Goal: Task Accomplishment & Management: Use online tool/utility

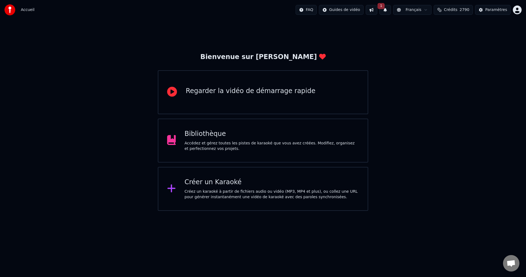
click at [271, 147] on div "Accédez et gérez toutes les pistes de karaoké que vous avez créées. Modifiez, o…" at bounding box center [272, 145] width 175 height 11
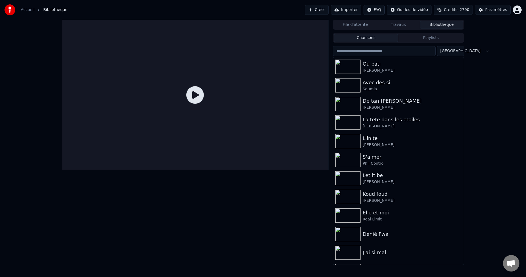
click at [462, 7] on button "Crédits 2790" at bounding box center [453, 10] width 39 height 10
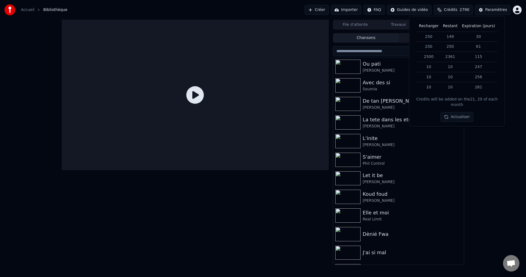
click at [461, 114] on button "Actualiser" at bounding box center [457, 117] width 33 height 10
click at [497, 141] on div "File d'attente Travaux Bibliothèque Chansons Playlists Trier Ou [PERSON_NAME] A…" at bounding box center [263, 142] width 526 height 245
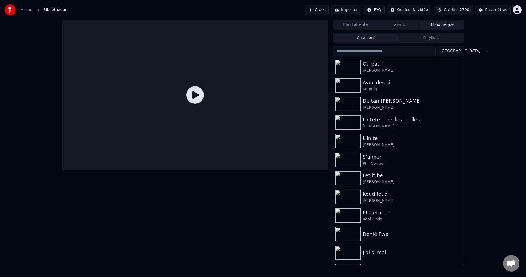
click at [329, 12] on button "Créer" at bounding box center [317, 10] width 24 height 10
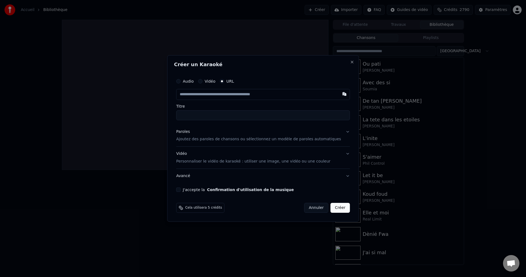
click at [195, 98] on input "text" at bounding box center [263, 94] width 174 height 11
click at [196, 96] on input "text" at bounding box center [263, 94] width 174 height 11
type input "**********"
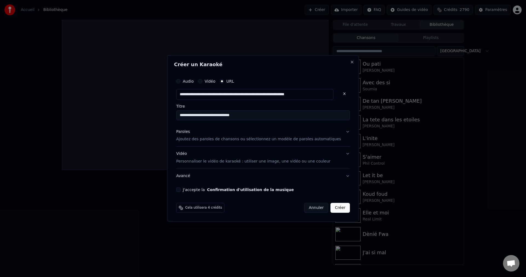
type input "**********"
click at [190, 131] on div "Paroles" at bounding box center [183, 131] width 14 height 5
type input "**********"
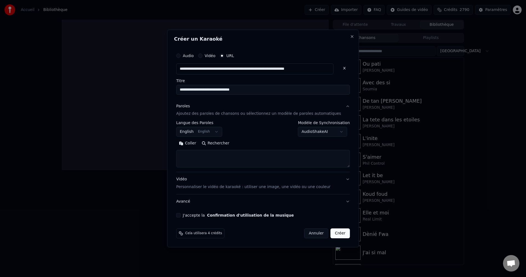
click at [222, 129] on button "English English" at bounding box center [199, 132] width 46 height 10
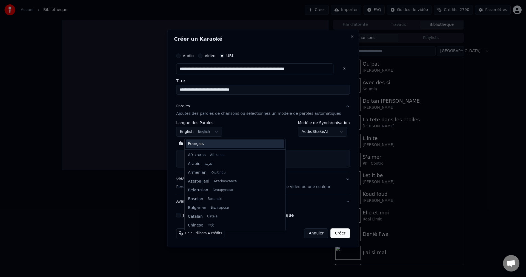
scroll to position [44, 0]
click at [209, 139] on div "Français Afrikaans Afrikaans Arabic العربية Armenian Հայերեն Azerbaijani Azərba…" at bounding box center [235, 184] width 101 height 92
select select "**"
drag, startPoint x: 204, startPoint y: 157, endPoint x: 206, endPoint y: 147, distance: 10.3
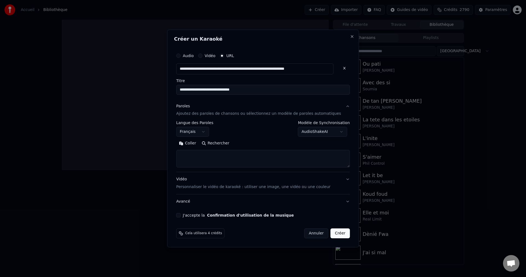
click at [203, 158] on textarea at bounding box center [263, 159] width 174 height 18
paste textarea "**********"
click at [255, 143] on button "Développer" at bounding box center [252, 143] width 34 height 9
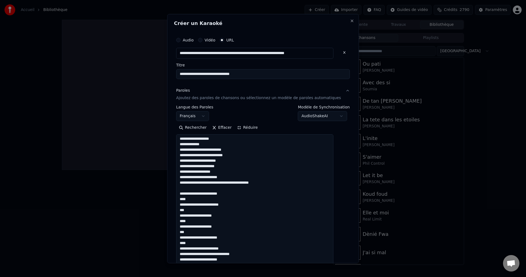
scroll to position [0, 0]
drag, startPoint x: 193, startPoint y: 209, endPoint x: 186, endPoint y: 211, distance: 7.3
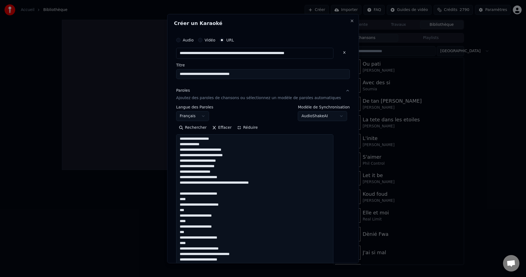
drag, startPoint x: 192, startPoint y: 233, endPoint x: 186, endPoint y: 231, distance: 6.7
paste textarea
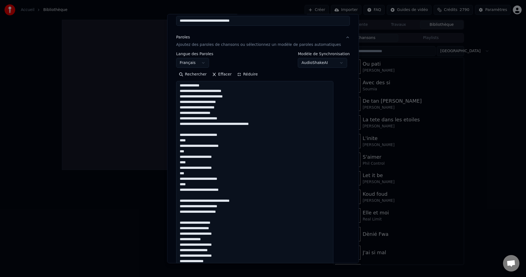
scroll to position [55, 0]
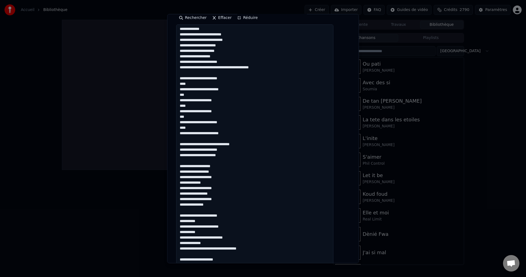
scroll to position [165, 0]
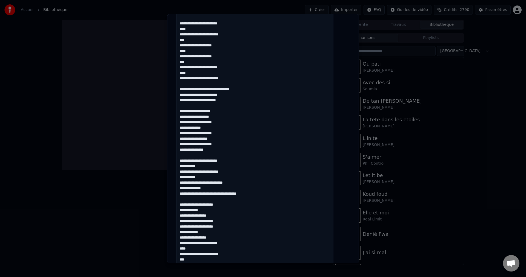
click at [208, 141] on textarea at bounding box center [254, 238] width 157 height 536
click at [213, 146] on textarea at bounding box center [254, 238] width 157 height 536
click at [212, 138] on textarea at bounding box center [254, 238] width 157 height 536
click at [234, 183] on textarea at bounding box center [254, 238] width 157 height 536
click at [234, 182] on textarea at bounding box center [254, 238] width 157 height 536
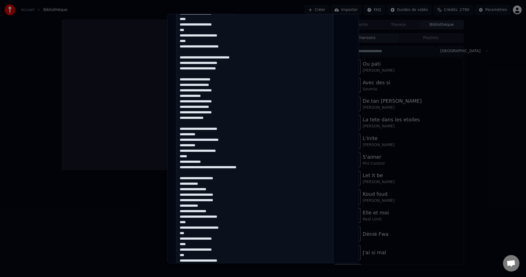
scroll to position [219, 0]
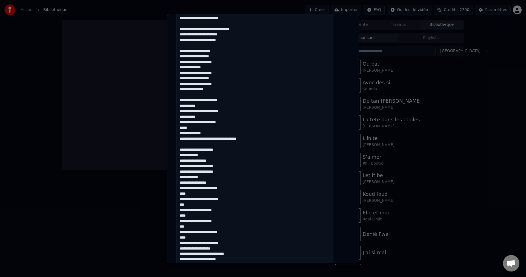
click at [186, 134] on textarea at bounding box center [254, 183] width 157 height 536
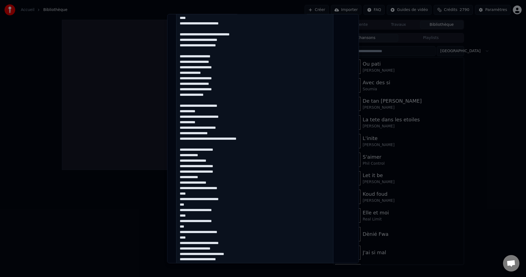
scroll to position [225, 0]
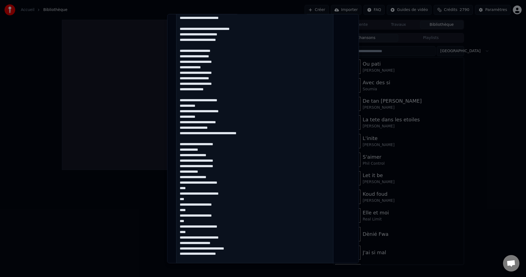
click at [220, 177] on textarea at bounding box center [254, 177] width 157 height 536
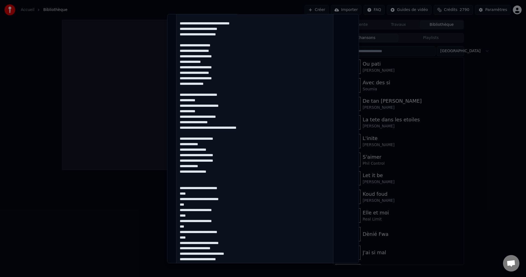
scroll to position [219, 0]
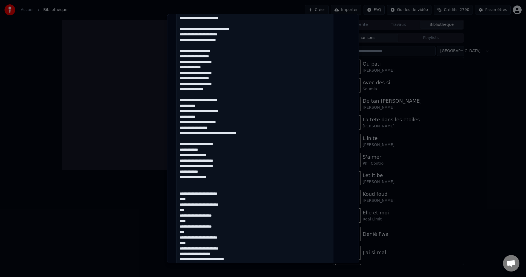
drag, startPoint x: 193, startPoint y: 231, endPoint x: 183, endPoint y: 232, distance: 9.9
click at [183, 232] on textarea at bounding box center [254, 183] width 157 height 536
paste textarea
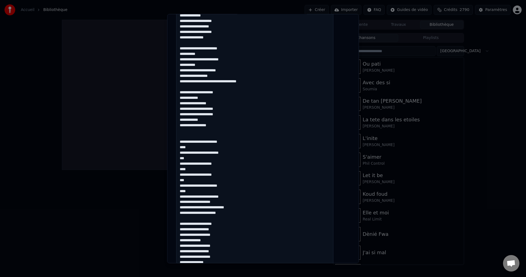
scroll to position [274, 0]
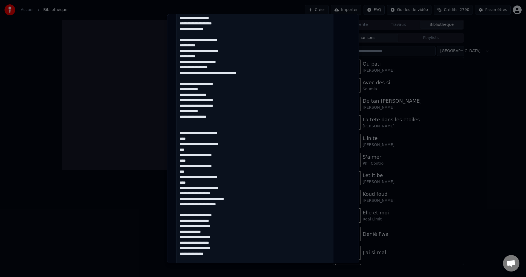
click at [251, 199] on textarea at bounding box center [254, 128] width 157 height 536
click at [192, 219] on textarea at bounding box center [254, 128] width 157 height 536
click at [193, 217] on textarea at bounding box center [254, 128] width 157 height 536
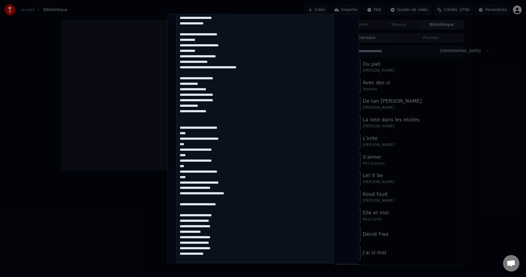
scroll to position [302, 0]
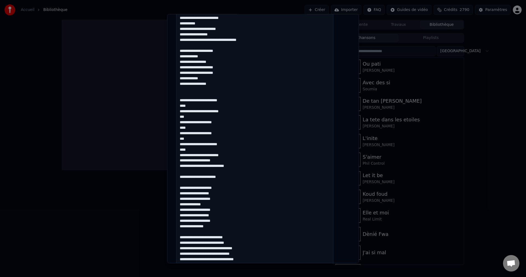
click at [214, 205] on textarea at bounding box center [254, 100] width 157 height 536
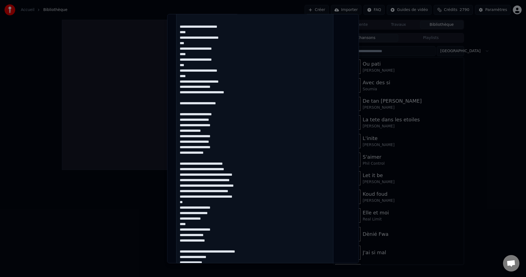
scroll to position [384, 0]
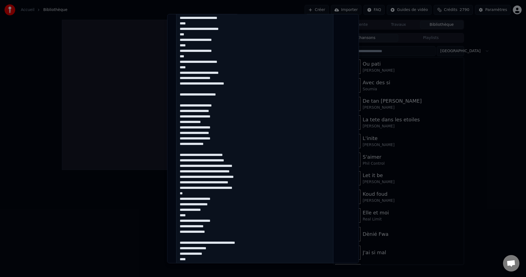
click at [244, 155] on textarea at bounding box center [254, 18] width 157 height 536
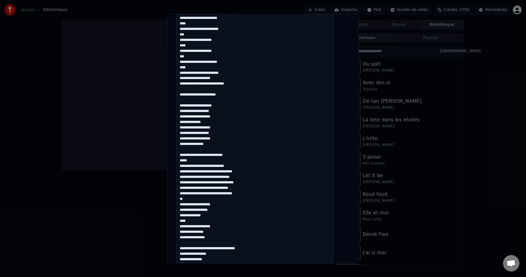
click at [245, 168] on textarea at bounding box center [254, 18] width 157 height 536
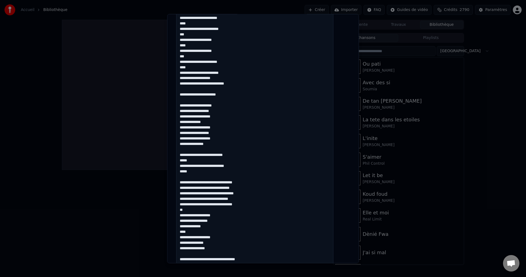
drag, startPoint x: 219, startPoint y: 182, endPoint x: 252, endPoint y: 182, distance: 32.9
click at [252, 182] on textarea at bounding box center [254, 18] width 157 height 536
click at [253, 182] on textarea at bounding box center [254, 18] width 157 height 536
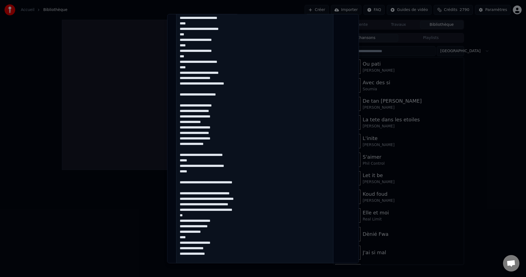
paste textarea "**********"
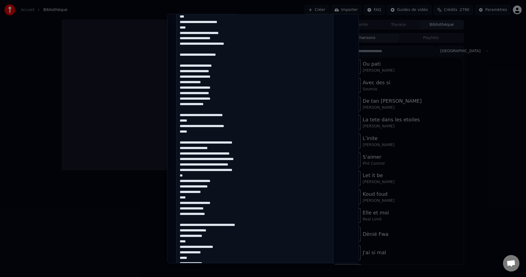
scroll to position [411, 0]
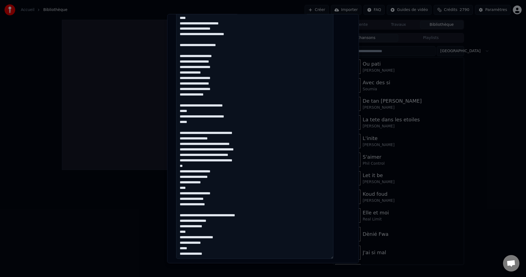
drag, startPoint x: 250, startPoint y: 216, endPoint x: 238, endPoint y: 214, distance: 11.3
drag, startPoint x: 240, startPoint y: 218, endPoint x: 210, endPoint y: 219, distance: 29.9
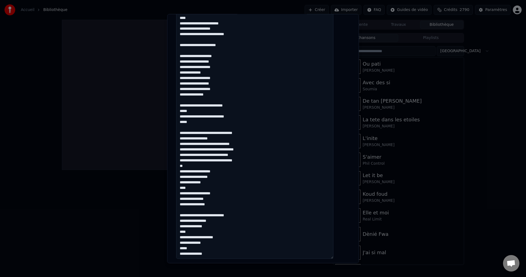
drag, startPoint x: 218, startPoint y: 219, endPoint x: 221, endPoint y: 219, distance: 3.1
drag, startPoint x: 237, startPoint y: 217, endPoint x: 183, endPoint y: 216, distance: 54.3
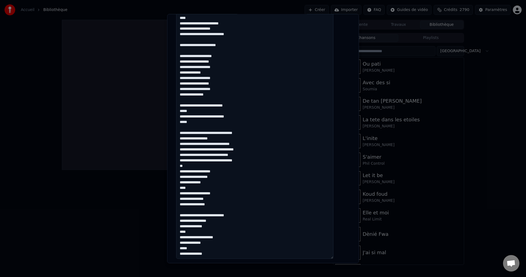
paste textarea "**********"
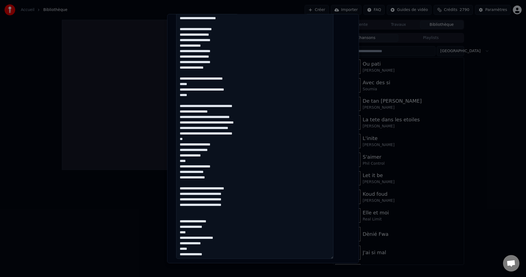
scroll to position [72, 0]
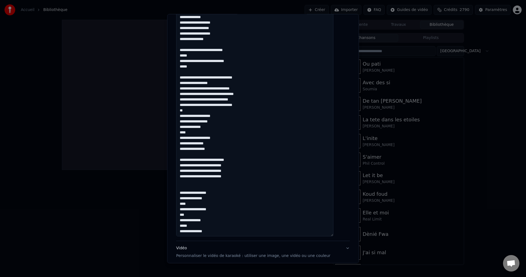
scroll to position [466, 0]
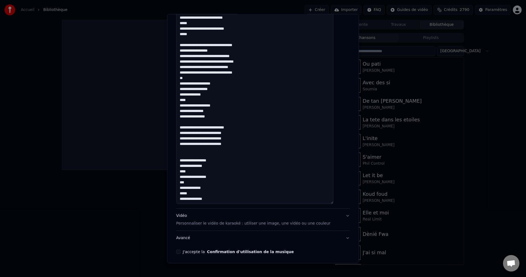
type textarea "**********"
click at [181, 251] on button "J'accepte la Confirmation d'utilisation de la musique" at bounding box center [178, 251] width 4 height 4
click at [190, 219] on div "Vidéo Personnaliser le vidéo de karaoké : utiliser une image, une vidéo ou une …" at bounding box center [253, 219] width 154 height 13
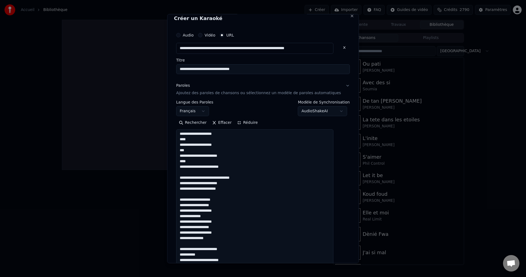
scroll to position [0, 0]
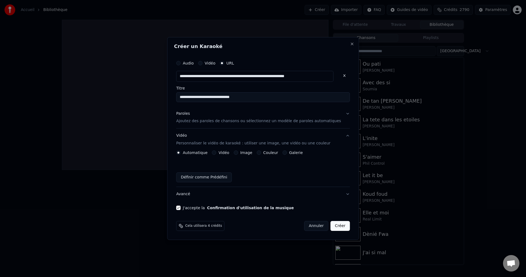
click at [188, 111] on div "Paroles" at bounding box center [183, 113] width 14 height 5
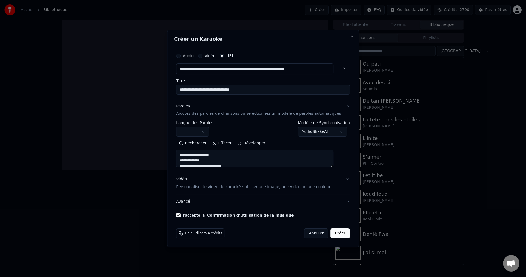
click at [201, 135] on body "**********" at bounding box center [263, 138] width 526 height 277
click at [189, 181] on div "Vidéo Personnaliser le vidéo de karaoké : utiliser une image, une vidéo ou une …" at bounding box center [253, 183] width 154 height 13
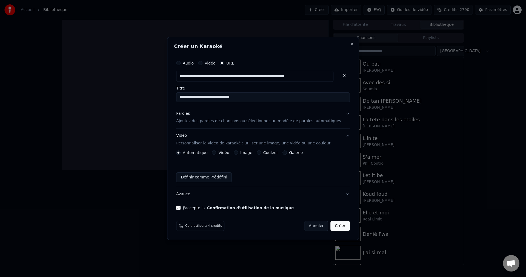
click at [238, 152] on button "Image" at bounding box center [236, 152] width 4 height 4
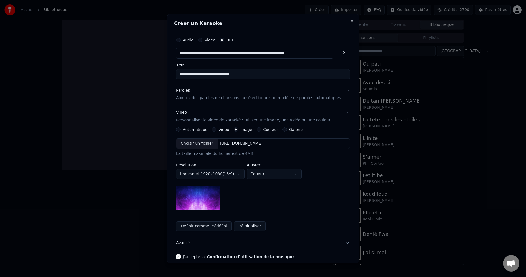
click at [201, 147] on div "Choisir un fichier" at bounding box center [197, 143] width 41 height 10
click at [190, 241] on button "Avancé" at bounding box center [263, 243] width 174 height 14
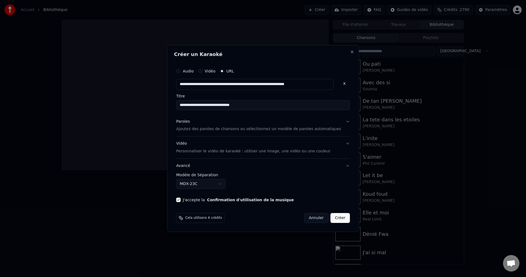
click at [211, 183] on body "**********" at bounding box center [263, 138] width 526 height 277
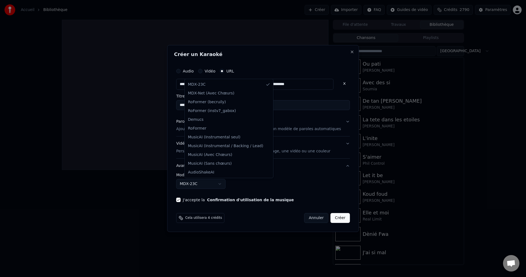
select select "**********"
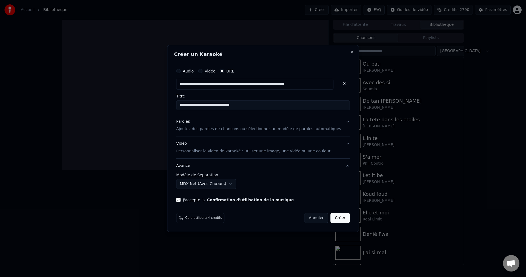
click at [333, 211] on div "Cela utilisera 4 crédits Annuler Créer" at bounding box center [263, 218] width 178 height 14
click at [333, 215] on button "Créer" at bounding box center [340, 218] width 19 height 10
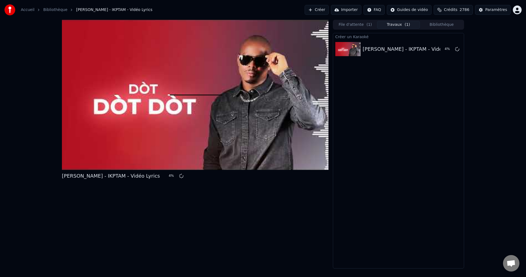
click at [447, 26] on button "Bibliothèque" at bounding box center [441, 25] width 43 height 8
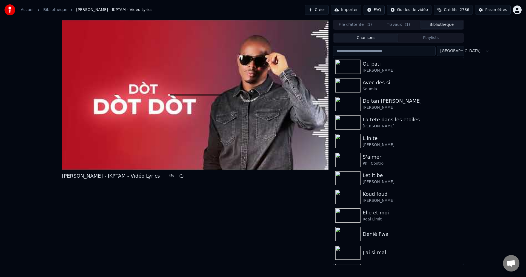
click at [456, 9] on span "Crédits" at bounding box center [450, 9] width 13 height 5
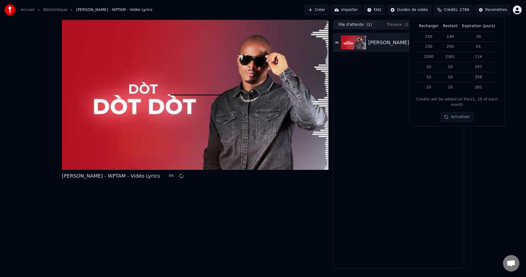
click at [350, 27] on button "File d'attente ( 1 )" at bounding box center [355, 25] width 43 height 8
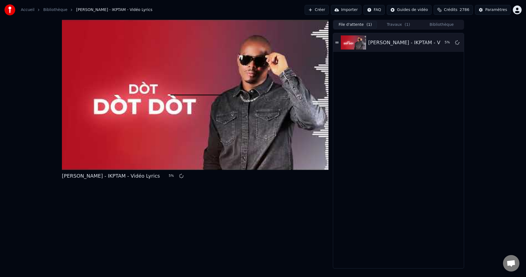
click at [409, 23] on button "Travaux ( 1 )" at bounding box center [398, 25] width 43 height 8
click at [443, 19] on div "Accueil Bibliothèque [PERSON_NAME] - IKPTAM - Vidéo Lyrics Créer Importer FAQ G…" at bounding box center [263, 10] width 526 height 20
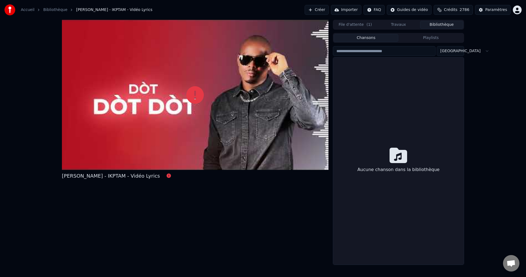
click at [444, 23] on button "Bibliothèque" at bounding box center [441, 25] width 43 height 8
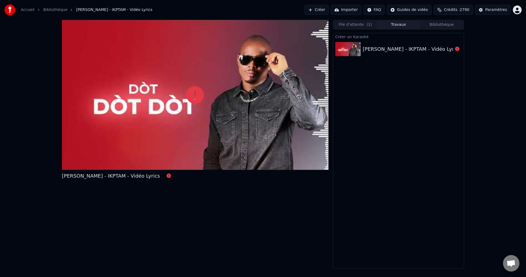
click at [407, 24] on button "Travaux" at bounding box center [398, 25] width 43 height 8
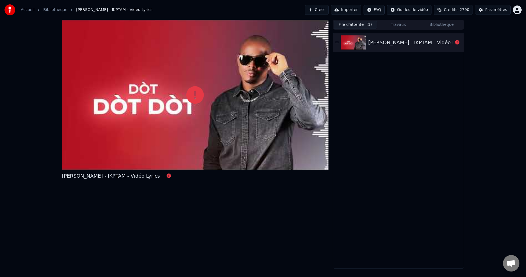
click at [362, 24] on button "File d'attente ( 1 )" at bounding box center [355, 25] width 43 height 8
click at [329, 11] on button "Créer" at bounding box center [317, 10] width 24 height 10
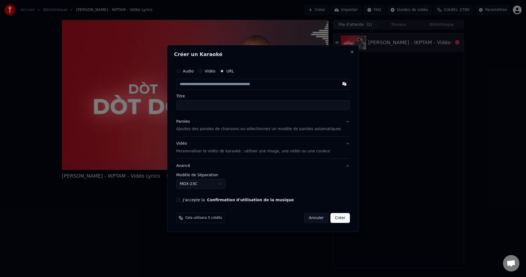
click at [188, 119] on div "Paroles" at bounding box center [183, 121] width 14 height 5
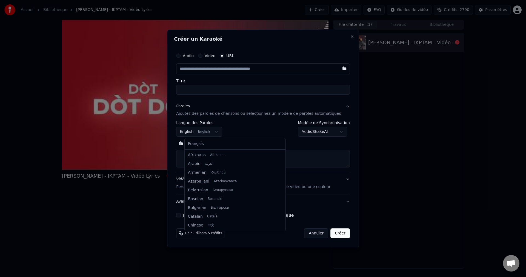
click at [218, 130] on body "**********" at bounding box center [263, 138] width 526 height 277
select select "**"
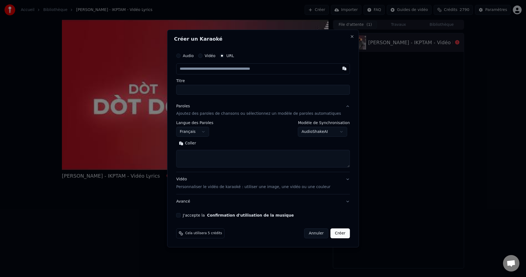
click at [206, 157] on textarea at bounding box center [263, 159] width 174 height 18
paste textarea "**********"
click at [229, 144] on button "Développer" at bounding box center [218, 143] width 34 height 9
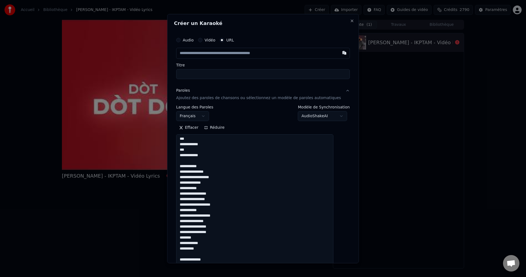
scroll to position [27, 0]
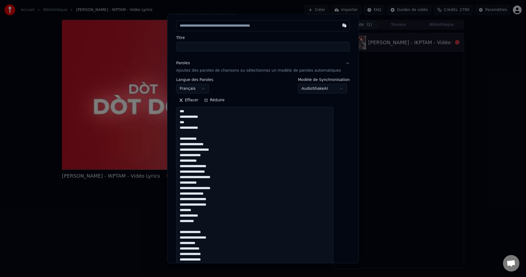
drag, startPoint x: 194, startPoint y: 109, endPoint x: 193, endPoint y: 106, distance: 3.8
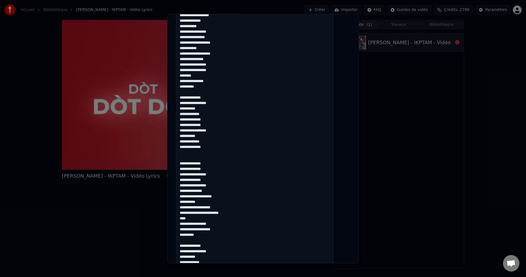
scroll to position [192, 0]
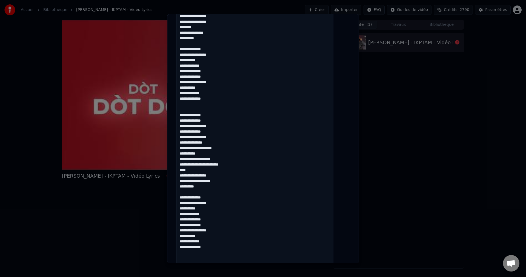
scroll to position [219, 0]
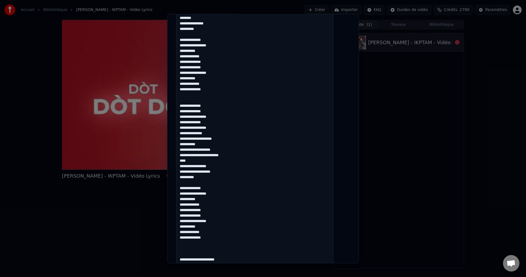
scroll to position [247, 0]
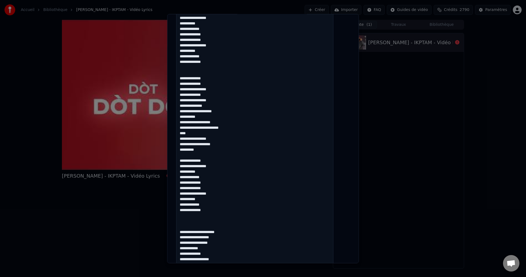
click at [224, 164] on textarea at bounding box center [254, 262] width 157 height 750
click at [217, 202] on textarea at bounding box center [254, 262] width 157 height 750
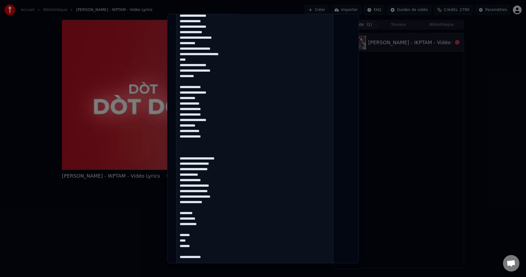
scroll to position [329, 0]
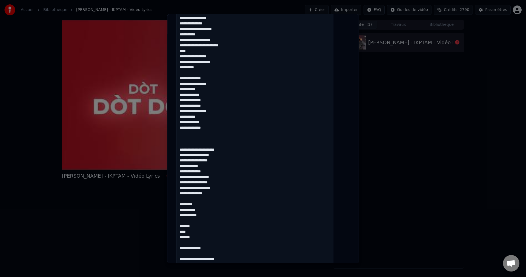
click at [205, 140] on textarea at bounding box center [254, 180] width 157 height 750
click at [213, 124] on textarea at bounding box center [254, 180] width 157 height 750
click at [213, 129] on textarea at bounding box center [254, 180] width 157 height 750
click at [199, 143] on textarea at bounding box center [254, 180] width 157 height 750
click at [244, 149] on textarea at bounding box center [254, 180] width 157 height 750
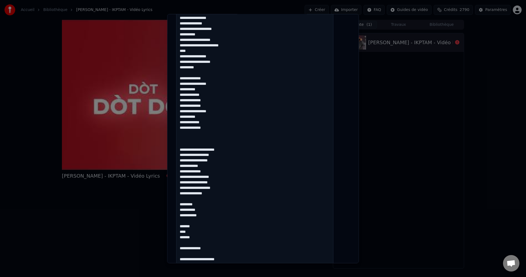
click at [226, 154] on textarea at bounding box center [254, 180] width 157 height 750
click at [228, 154] on textarea at bounding box center [254, 180] width 157 height 750
click at [220, 169] on textarea at bounding box center [254, 180] width 157 height 750
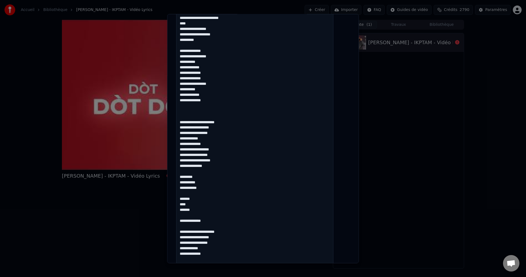
click at [207, 147] on textarea at bounding box center [254, 153] width 157 height 750
click at [227, 151] on textarea at bounding box center [254, 153] width 157 height 750
click at [194, 157] on textarea at bounding box center [254, 153] width 157 height 750
click at [206, 156] on textarea at bounding box center [254, 153] width 157 height 750
click at [226, 150] on textarea at bounding box center [254, 153] width 157 height 750
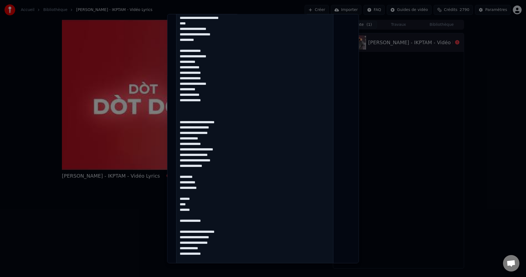
click at [236, 160] on textarea at bounding box center [254, 153] width 157 height 750
click at [209, 176] on textarea at bounding box center [254, 153] width 157 height 750
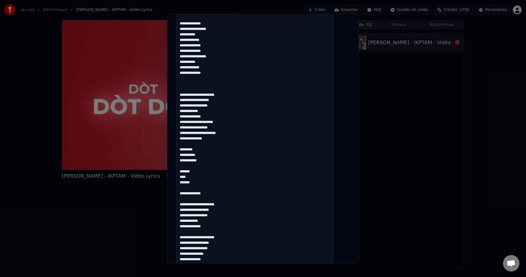
scroll to position [439, 0]
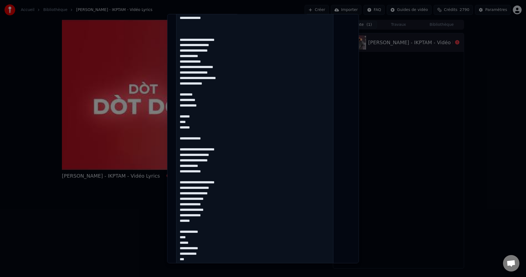
click at [189, 107] on textarea at bounding box center [254, 70] width 157 height 750
click at [205, 113] on textarea at bounding box center [254, 70] width 157 height 750
click at [189, 122] on textarea at bounding box center [254, 70] width 157 height 750
click at [201, 140] on textarea at bounding box center [254, 70] width 157 height 750
click at [217, 138] on textarea at bounding box center [254, 70] width 157 height 750
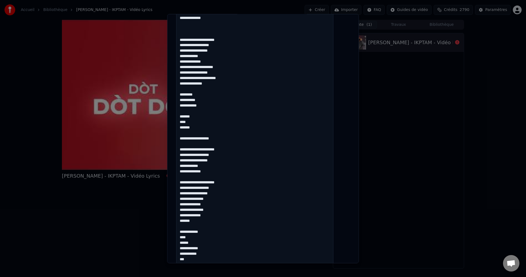
click at [237, 150] on textarea at bounding box center [254, 70] width 157 height 750
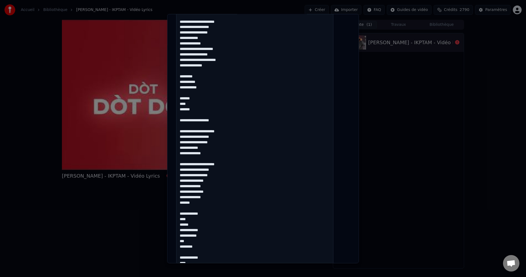
scroll to position [466, 0]
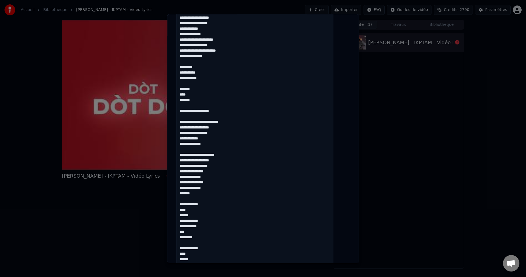
click at [227, 126] on textarea at bounding box center [254, 43] width 157 height 750
click at [216, 144] on textarea at bounding box center [254, 43] width 157 height 750
click at [242, 155] on textarea at bounding box center [254, 43] width 157 height 750
click at [230, 163] on textarea at bounding box center [254, 43] width 157 height 750
click at [226, 158] on textarea at bounding box center [254, 43] width 157 height 750
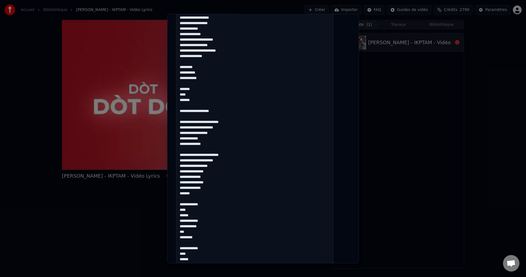
click at [229, 167] on textarea at bounding box center [254, 43] width 157 height 750
click at [216, 179] on textarea at bounding box center [254, 43] width 157 height 750
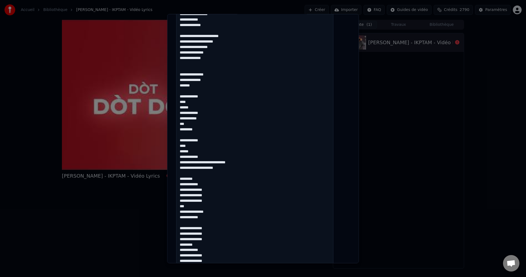
scroll to position [582, 0]
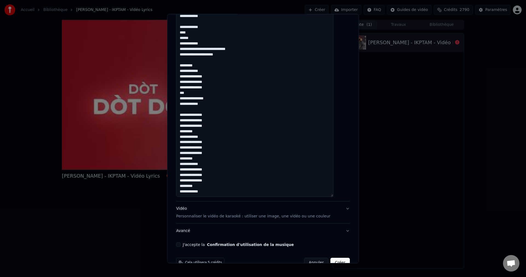
scroll to position [701, 0]
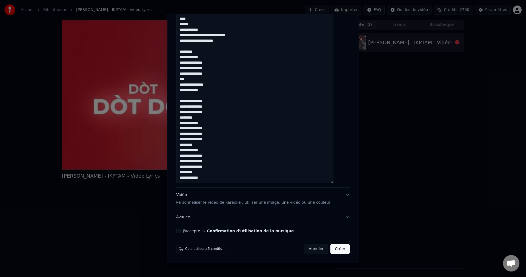
drag, startPoint x: 185, startPoint y: 141, endPoint x: 231, endPoint y: 176, distance: 57.3
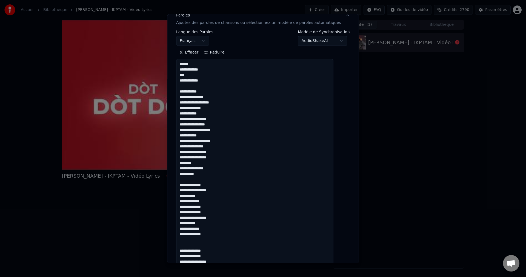
scroll to position [0, 0]
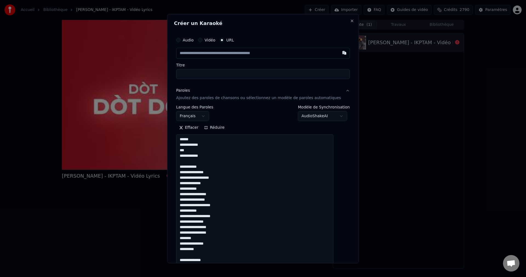
type textarea "**********"
click at [199, 54] on input "text" at bounding box center [263, 52] width 174 height 11
paste input "**********"
type input "**********"
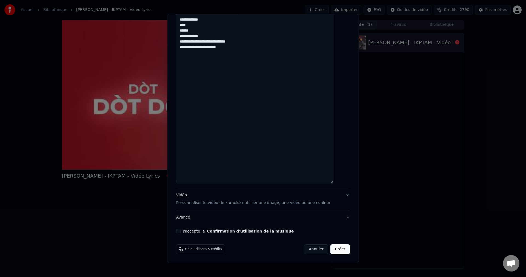
type input "**********"
click at [188, 197] on div "Vidéo Personnaliser le vidéo de karaoké : utiliser une image, une vidéo ou une …" at bounding box center [253, 198] width 154 height 13
type input "**********"
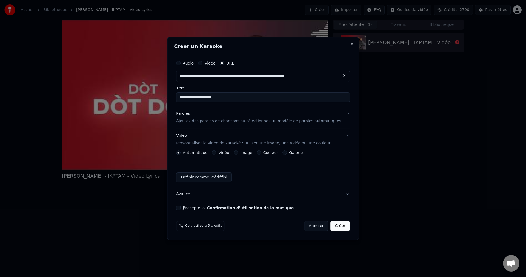
click at [246, 153] on label "Image" at bounding box center [246, 153] width 12 height 4
click at [238, 153] on button "Image" at bounding box center [236, 152] width 4 height 4
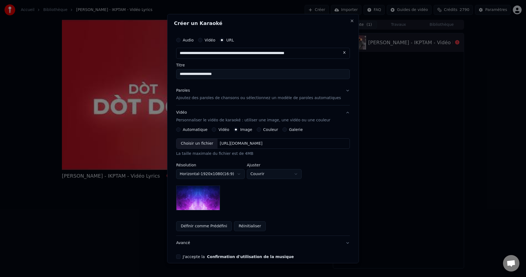
click at [206, 143] on div "Choisir un fichier" at bounding box center [197, 143] width 41 height 10
click at [265, 174] on body "**********" at bounding box center [263, 138] width 526 height 277
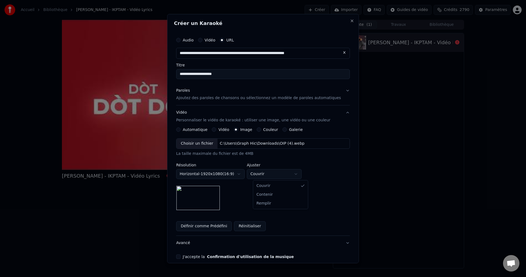
select select "****"
drag, startPoint x: 267, startPoint y: 201, endPoint x: 223, endPoint y: 217, distance: 46.9
click at [181, 256] on button "J'accepte la Confirmation d'utilisation de la musique" at bounding box center [178, 256] width 4 height 4
click at [188, 242] on button "Avancé" at bounding box center [263, 243] width 174 height 14
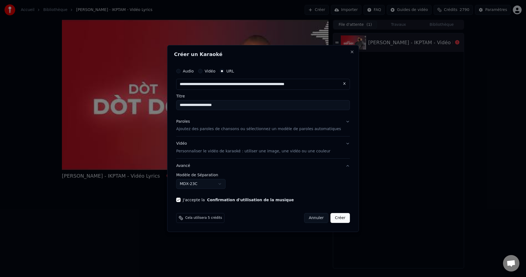
click at [209, 187] on body "**********" at bounding box center [263, 138] width 526 height 277
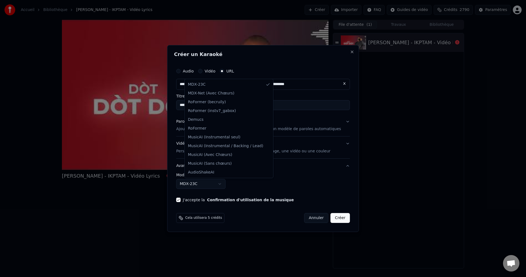
select select "**********"
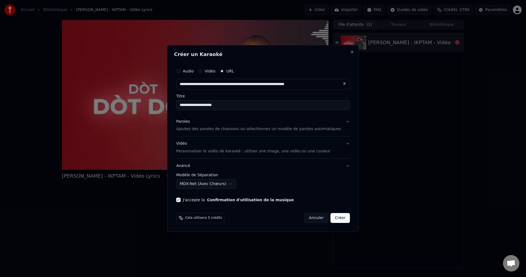
drag, startPoint x: 336, startPoint y: 217, endPoint x: 242, endPoint y: 124, distance: 132.0
click at [242, 124] on form "**********" at bounding box center [263, 144] width 178 height 162
click at [212, 105] on input "**********" at bounding box center [263, 105] width 174 height 10
click at [240, 106] on input "**********" at bounding box center [263, 105] width 174 height 10
type input "**********"
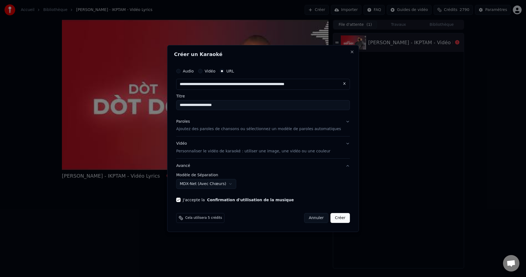
click at [335, 219] on button "Créer" at bounding box center [340, 218] width 19 height 10
select select "******"
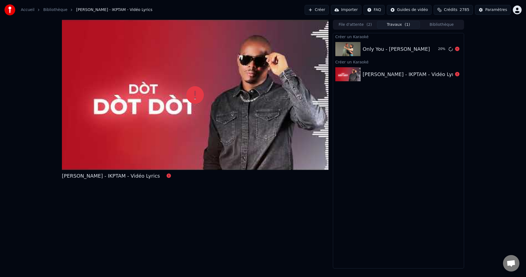
click at [458, 50] on icon at bounding box center [457, 49] width 4 height 4
click at [329, 10] on button "Créer" at bounding box center [317, 10] width 24 height 10
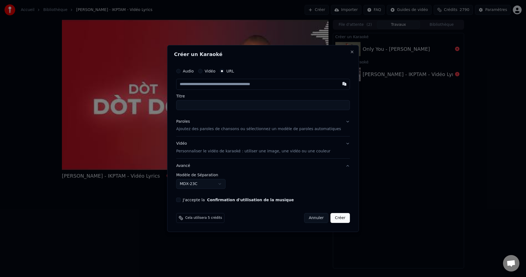
click at [199, 86] on input "text" at bounding box center [263, 84] width 174 height 11
type input "**********"
click at [189, 124] on div "Paroles Ajoutez des paroles de chansons ou sélectionnez un modèle de paroles au…" at bounding box center [258, 125] width 165 height 13
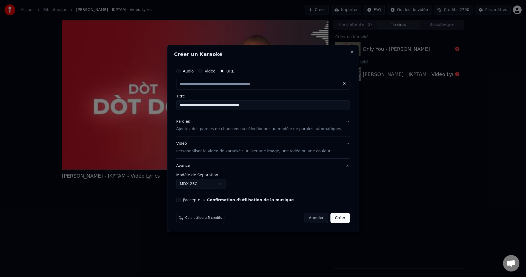
type input "**********"
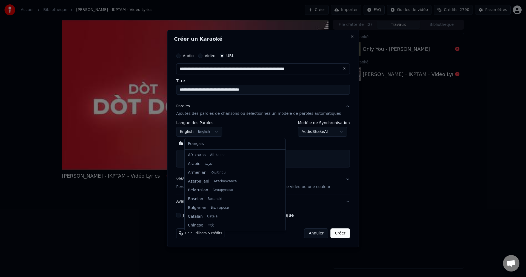
click at [214, 133] on body "**********" at bounding box center [263, 138] width 526 height 277
select select "**"
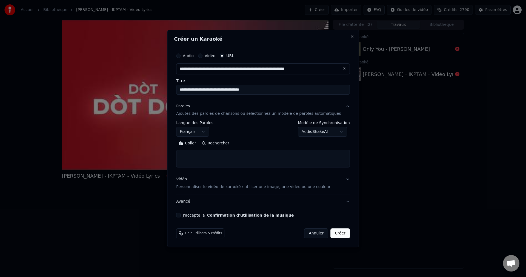
click at [203, 161] on textarea at bounding box center [263, 159] width 174 height 18
paste textarea "**********"
click at [256, 143] on button "Développer" at bounding box center [252, 143] width 34 height 9
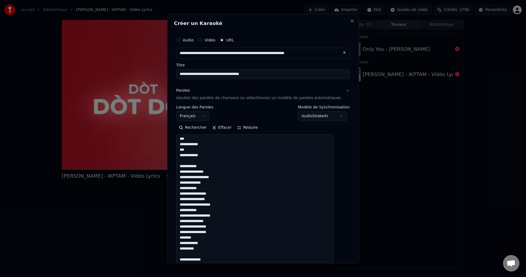
scroll to position [0, 0]
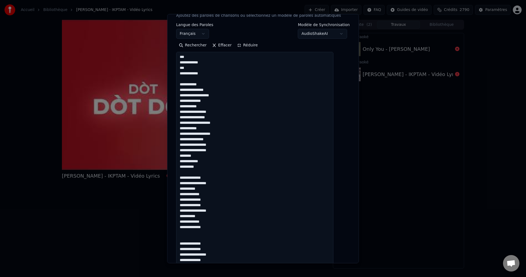
scroll to position [27, 0]
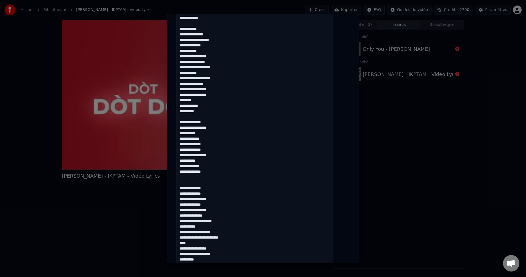
scroll to position [165, 0]
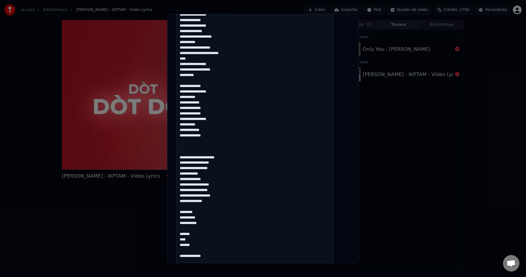
scroll to position [329, 0]
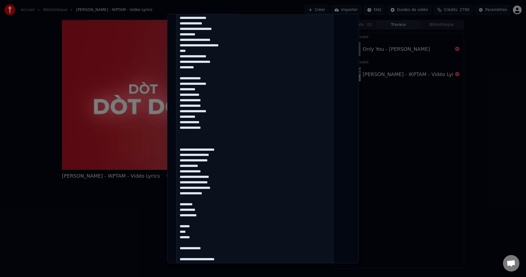
click at [187, 233] on textarea at bounding box center [254, 180] width 157 height 750
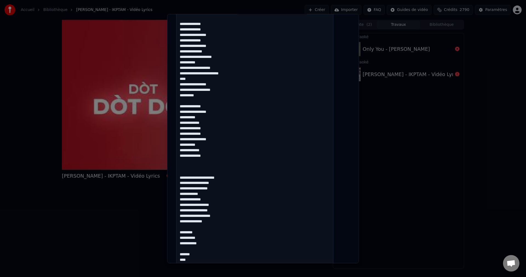
click at [232, 92] on textarea at bounding box center [254, 207] width 157 height 750
click at [216, 124] on textarea at bounding box center [254, 207] width 157 height 750
click at [217, 126] on textarea at bounding box center [254, 207] width 157 height 750
click at [216, 155] on textarea at bounding box center [254, 207] width 157 height 750
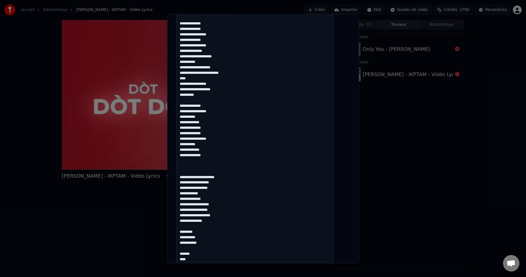
scroll to position [356, 0]
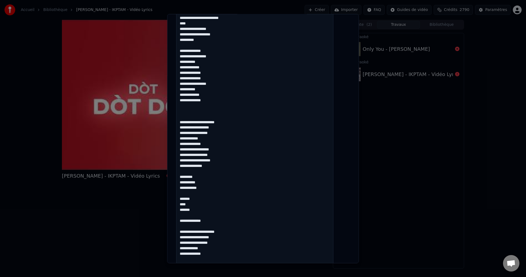
click at [195, 124] on textarea at bounding box center [254, 153] width 157 height 750
click at [219, 123] on textarea at bounding box center [254, 153] width 157 height 750
click at [240, 123] on textarea at bounding box center [254, 153] width 157 height 750
click at [196, 131] on textarea at bounding box center [254, 153] width 157 height 750
click at [204, 129] on textarea at bounding box center [254, 153] width 157 height 750
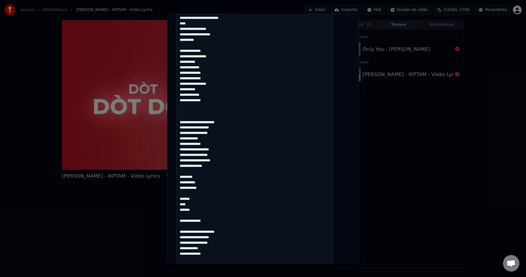
click at [228, 126] on textarea at bounding box center [254, 153] width 157 height 750
click at [201, 132] on textarea at bounding box center [254, 153] width 157 height 750
click at [205, 132] on textarea at bounding box center [254, 153] width 157 height 750
click at [217, 131] on textarea at bounding box center [254, 153] width 157 height 750
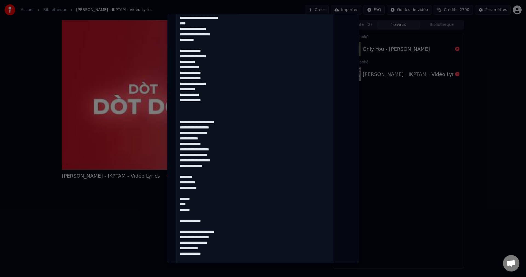
click at [231, 131] on textarea at bounding box center [254, 153] width 157 height 750
click at [207, 138] on textarea at bounding box center [254, 153] width 157 height 750
click at [214, 139] on textarea at bounding box center [254, 153] width 157 height 750
click at [208, 145] on textarea at bounding box center [254, 153] width 157 height 750
click at [221, 144] on textarea at bounding box center [254, 153] width 157 height 750
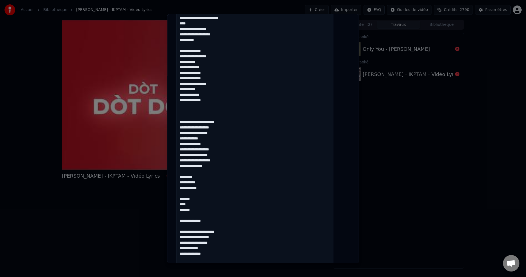
click at [221, 143] on textarea at bounding box center [254, 153] width 157 height 750
click at [216, 145] on textarea at bounding box center [254, 153] width 157 height 750
click at [233, 162] on textarea at bounding box center [254, 153] width 157 height 750
click at [220, 170] on textarea at bounding box center [254, 153] width 157 height 750
click at [218, 164] on textarea at bounding box center [254, 153] width 157 height 750
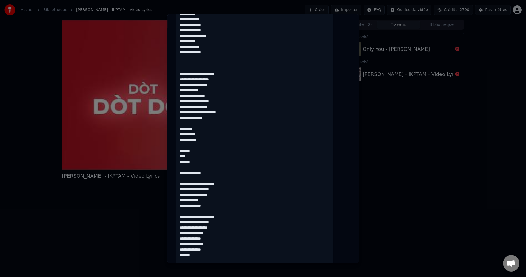
scroll to position [439, 0]
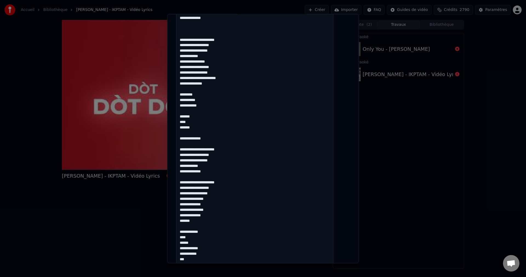
click at [216, 172] on textarea at bounding box center [254, 70] width 157 height 750
click at [205, 168] on textarea at bounding box center [254, 70] width 157 height 750
click at [188, 104] on textarea at bounding box center [254, 70] width 157 height 750
click at [215, 170] on textarea at bounding box center [254, 70] width 157 height 750
click at [218, 172] on textarea at bounding box center [254, 70] width 157 height 750
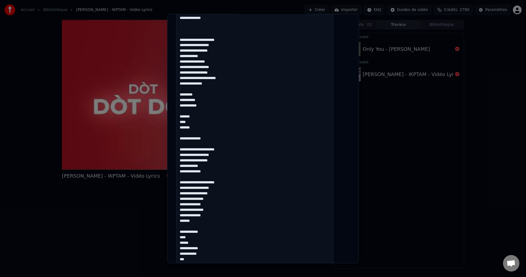
click at [198, 184] on textarea at bounding box center [254, 70] width 157 height 750
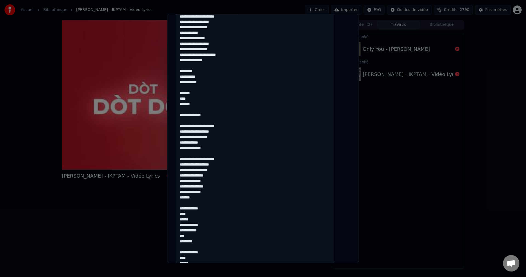
scroll to position [494, 0]
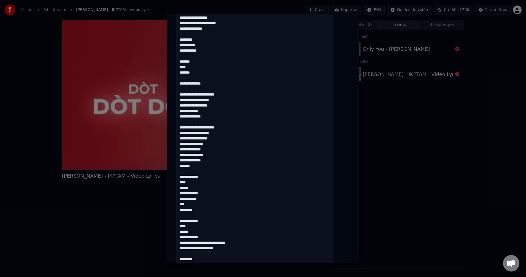
click at [215, 143] on textarea at bounding box center [254, 16] width 157 height 750
click at [195, 141] on textarea at bounding box center [254, 16] width 157 height 750
click at [216, 139] on textarea at bounding box center [254, 16] width 157 height 750
click at [228, 134] on textarea at bounding box center [254, 16] width 157 height 750
click at [195, 143] on textarea at bounding box center [254, 16] width 157 height 750
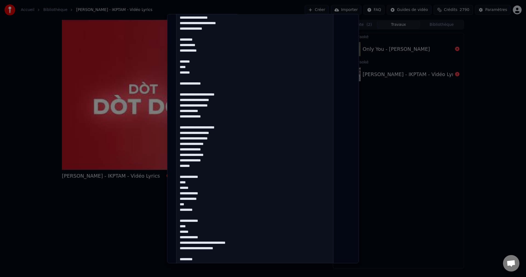
click at [223, 141] on textarea at bounding box center [254, 16] width 157 height 750
click at [230, 138] on textarea at bounding box center [254, 16] width 157 height 750
click at [226, 144] on textarea at bounding box center [254, 16] width 157 height 750
click at [217, 150] on textarea at bounding box center [254, 16] width 157 height 750
click at [202, 155] on textarea at bounding box center [254, 16] width 157 height 750
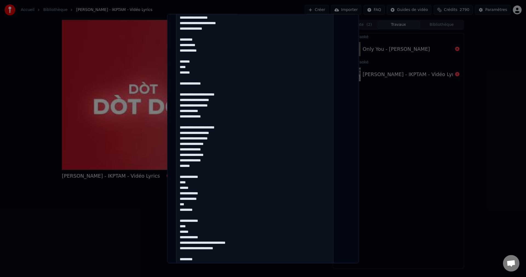
click at [204, 189] on textarea at bounding box center [254, 16] width 157 height 750
click at [217, 197] on textarea at bounding box center [254, 16] width 157 height 750
click at [186, 210] on textarea at bounding box center [254, 16] width 157 height 750
click at [186, 226] on textarea at bounding box center [254, 15] width 157 height 750
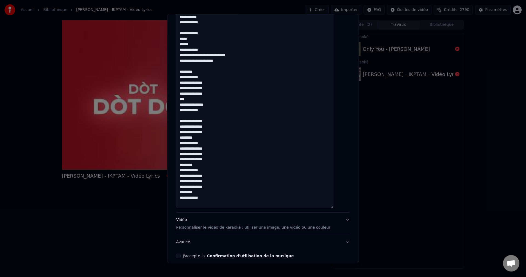
scroll to position [619, 0]
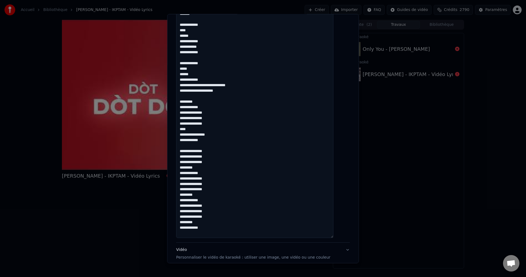
scroll to position [673, 0]
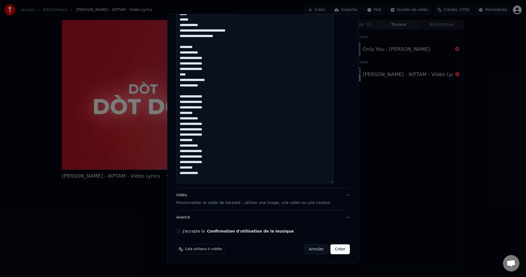
type textarea "**********"
click at [188, 196] on div "Vidéo Personnaliser le vidéo de karaoké : utiliser une image, une vidéo ou une …" at bounding box center [253, 198] width 154 height 13
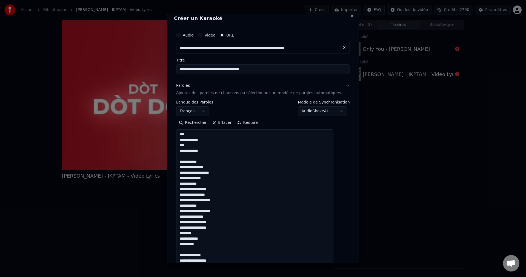
scroll to position [0, 0]
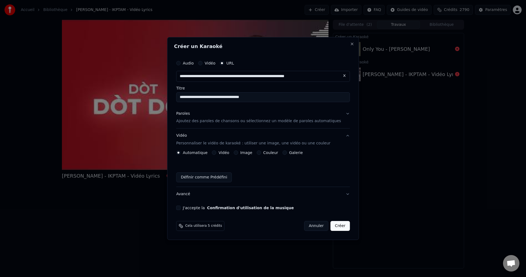
click at [238, 154] on button "Image" at bounding box center [236, 152] width 4 height 4
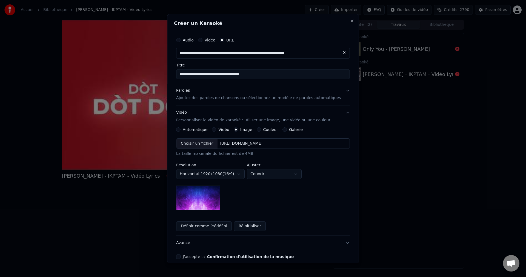
click at [192, 141] on div "Choisir un fichier" at bounding box center [197, 143] width 41 height 10
click at [285, 171] on body "**********" at bounding box center [263, 138] width 526 height 277
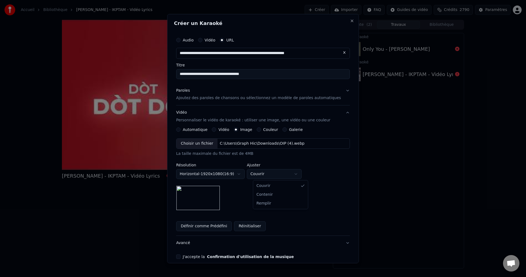
select select "****"
click at [188, 244] on button "Avancé" at bounding box center [263, 243] width 174 height 14
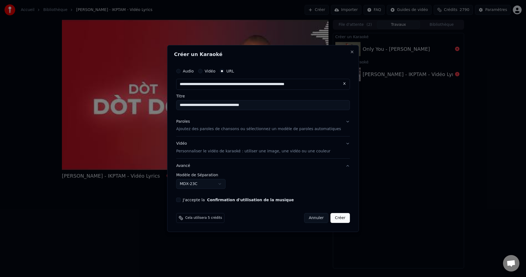
click at [195, 182] on body "**********" at bounding box center [263, 138] width 526 height 277
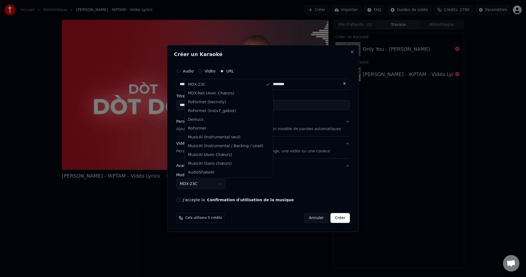
select select "**********"
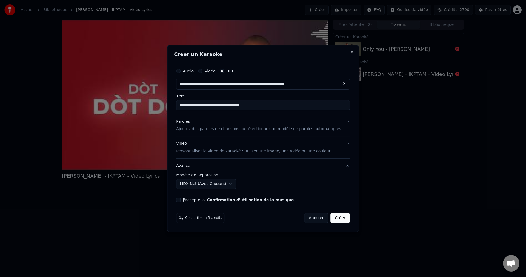
click at [181, 201] on button "J'accepte la Confirmation d'utilisation de la musique" at bounding box center [178, 199] width 4 height 4
drag, startPoint x: 214, startPoint y: 105, endPoint x: 182, endPoint y: 107, distance: 32.1
click at [182, 107] on div "**********" at bounding box center [263, 138] width 192 height 187
click at [292, 106] on input "**********" at bounding box center [263, 105] width 174 height 10
click at [285, 105] on input "**********" at bounding box center [263, 105] width 174 height 10
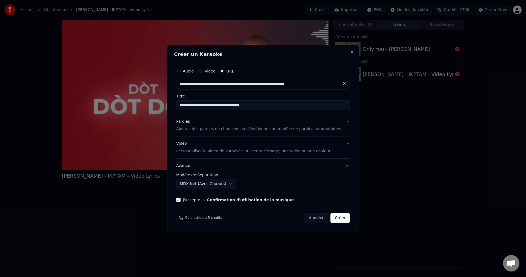
drag, startPoint x: 273, startPoint y: 105, endPoint x: 233, endPoint y: 105, distance: 40.0
click at [233, 105] on input "**********" at bounding box center [263, 105] width 174 height 10
type input "**********"
click at [336, 220] on button "Créer" at bounding box center [340, 218] width 19 height 10
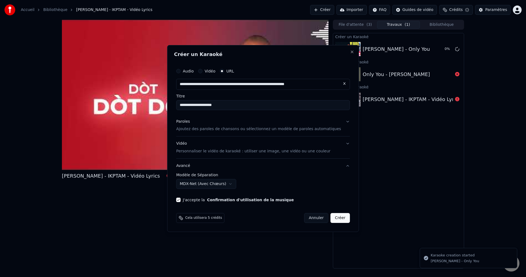
select select "******"
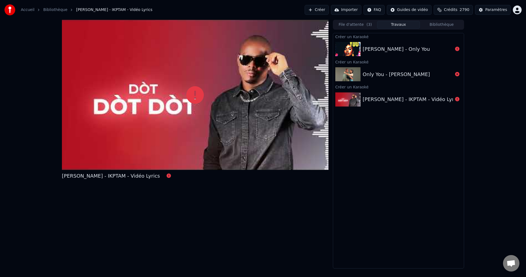
click at [443, 23] on button "Bibliothèque" at bounding box center [441, 25] width 43 height 8
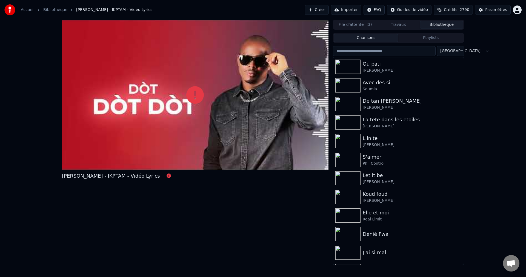
click at [374, 50] on input "search" at bounding box center [384, 51] width 103 height 10
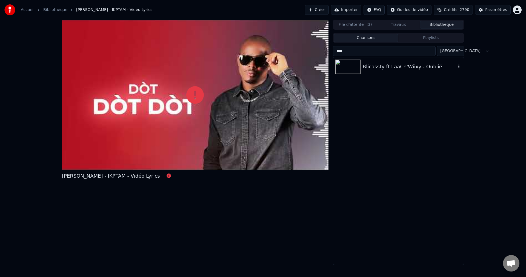
type input "****"
click at [384, 63] on div "Blicassty ft LaaCh'Wiixy - Oublié" at bounding box center [409, 67] width 93 height 8
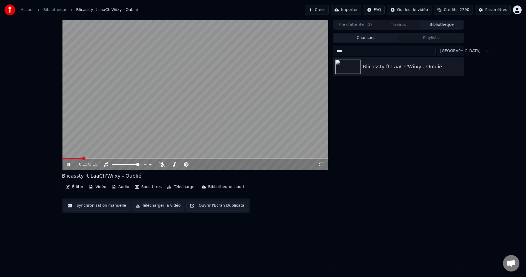
click at [83, 158] on span at bounding box center [195, 158] width 267 height 1
click at [70, 165] on icon at bounding box center [68, 164] width 3 height 3
click at [322, 8] on button "Créer" at bounding box center [317, 10] width 24 height 10
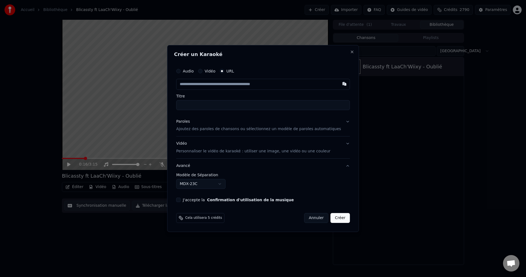
click at [217, 87] on input "text" at bounding box center [263, 84] width 174 height 11
type input "**********"
click at [190, 121] on div "Paroles" at bounding box center [183, 121] width 14 height 5
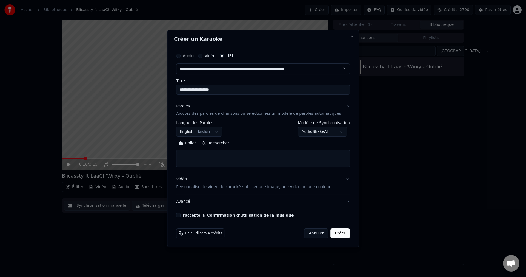
click at [208, 131] on body "**********" at bounding box center [263, 138] width 526 height 277
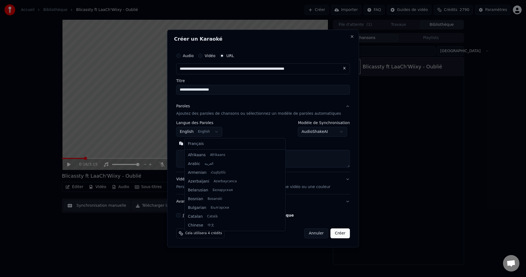
scroll to position [44, 0]
select select "**"
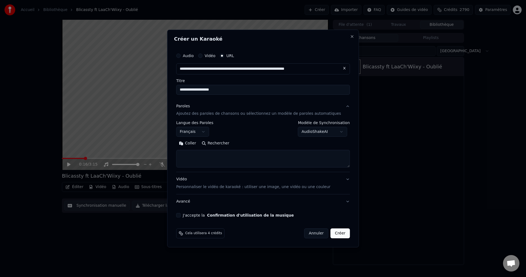
click at [198, 160] on textarea at bounding box center [263, 159] width 174 height 18
paste textarea "**********"
click at [255, 146] on button "Développer" at bounding box center [252, 143] width 34 height 9
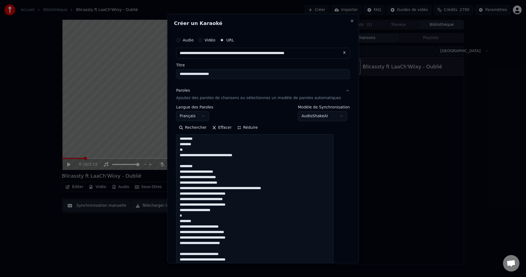
scroll to position [0, 0]
drag, startPoint x: 201, startPoint y: 139, endPoint x: 149, endPoint y: 135, distance: 51.9
click at [164, 136] on body "**********" at bounding box center [263, 138] width 526 height 277
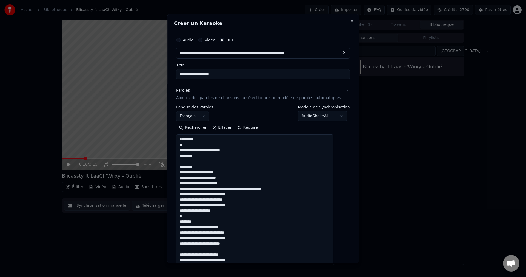
drag, startPoint x: 204, startPoint y: 170, endPoint x: 177, endPoint y: 172, distance: 27.2
click at [177, 172] on div "**********" at bounding box center [263, 138] width 192 height 249
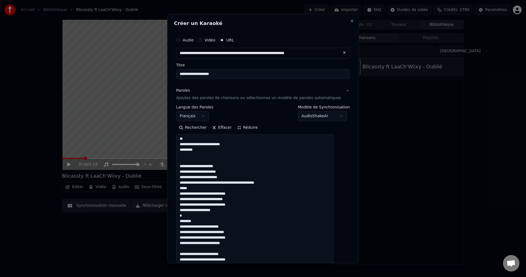
scroll to position [27, 0]
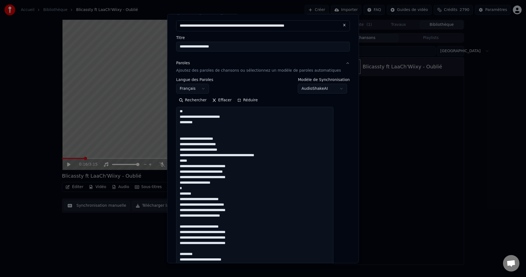
drag, startPoint x: 204, startPoint y: 195, endPoint x: 185, endPoint y: 194, distance: 19.2
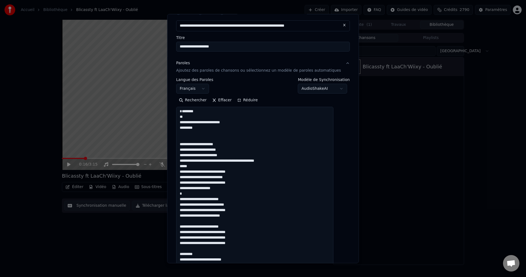
scroll to position [6, 0]
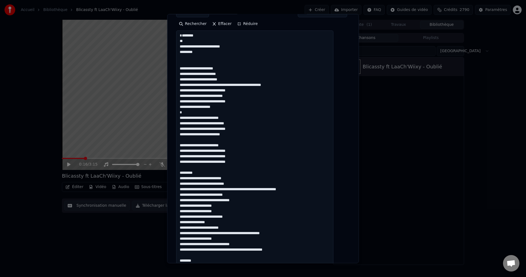
scroll to position [110, 0]
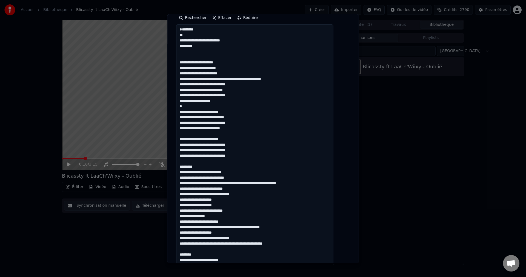
drag, startPoint x: 205, startPoint y: 170, endPoint x: 184, endPoint y: 174, distance: 21.4
click at [184, 174] on textarea at bounding box center [254, 262] width 157 height 476
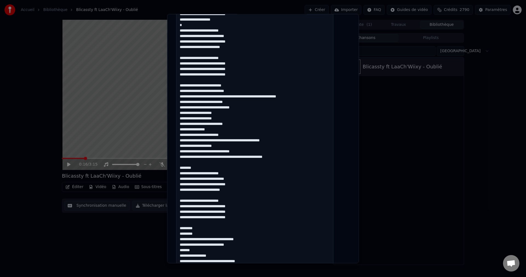
scroll to position [192, 0]
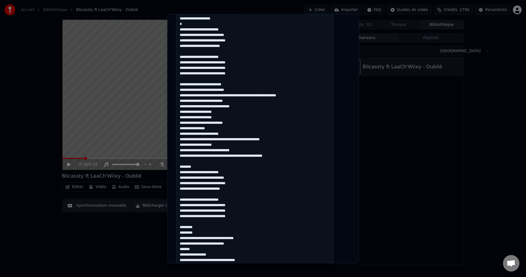
click at [233, 140] on textarea at bounding box center [254, 180] width 157 height 476
click at [227, 151] on textarea at bounding box center [254, 180] width 157 height 476
click at [256, 156] on textarea at bounding box center [254, 180] width 157 height 476
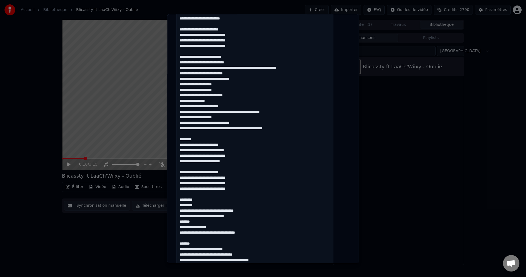
click at [204, 147] on textarea at bounding box center [254, 153] width 157 height 476
drag, startPoint x: 203, startPoint y: 145, endPoint x: 174, endPoint y: 145, distance: 29.6
click at [174, 145] on div "**********" at bounding box center [263, 138] width 192 height 249
click at [248, 156] on textarea at bounding box center [254, 153] width 157 height 476
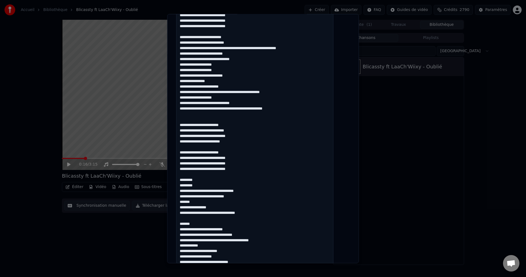
scroll to position [247, 0]
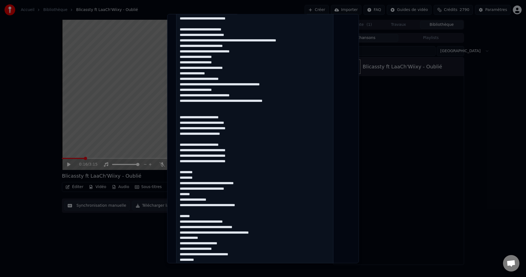
click at [237, 141] on textarea at bounding box center [254, 125] width 157 height 476
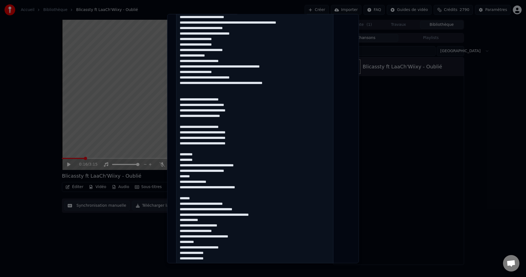
scroll to position [274, 0]
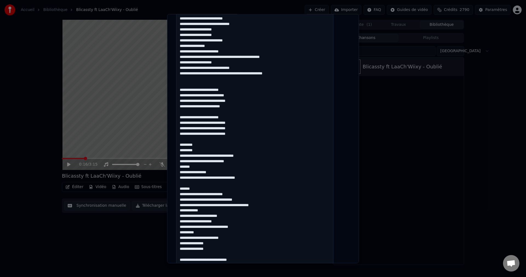
click at [240, 123] on textarea at bounding box center [254, 98] width 157 height 476
click at [240, 137] on textarea at bounding box center [254, 98] width 157 height 476
click at [211, 148] on textarea at bounding box center [254, 98] width 157 height 476
drag, startPoint x: 211, startPoint y: 150, endPoint x: 185, endPoint y: 149, distance: 25.5
click at [185, 149] on textarea at bounding box center [254, 98] width 157 height 476
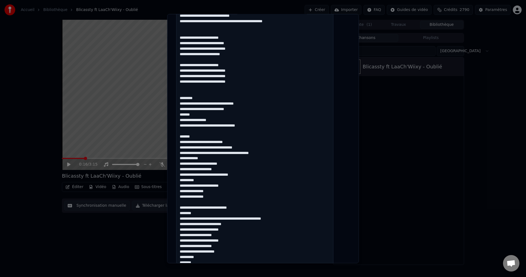
scroll to position [329, 0]
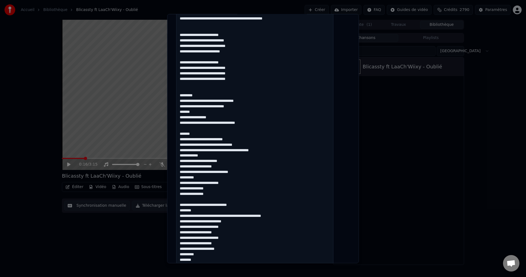
click at [244, 115] on textarea at bounding box center [254, 43] width 157 height 476
click at [205, 118] on textarea at bounding box center [254, 43] width 157 height 476
click at [258, 130] on textarea at bounding box center [254, 43] width 157 height 476
click at [253, 145] on textarea at bounding box center [254, 43] width 157 height 476
click at [274, 159] on textarea at bounding box center [254, 43] width 157 height 476
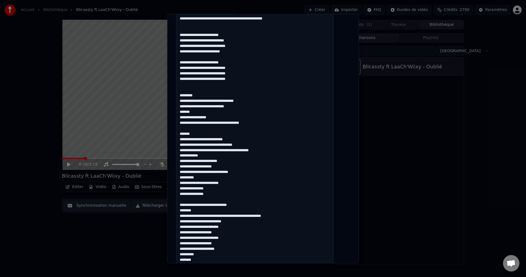
click at [211, 157] on textarea at bounding box center [254, 43] width 157 height 476
click at [209, 161] on textarea at bounding box center [254, 43] width 157 height 476
click at [206, 184] on textarea at bounding box center [254, 43] width 157 height 476
click at [219, 197] on textarea at bounding box center [254, 43] width 157 height 476
click at [196, 212] on textarea at bounding box center [254, 43] width 157 height 476
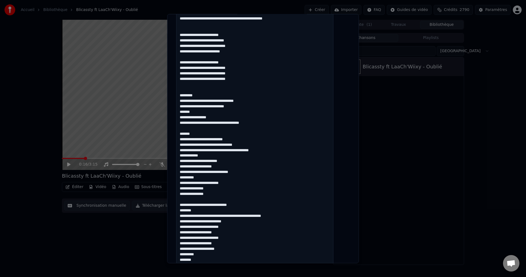
click at [195, 210] on textarea at bounding box center [254, 43] width 157 height 476
click at [187, 212] on textarea at bounding box center [254, 43] width 157 height 476
click at [245, 227] on textarea at bounding box center [254, 43] width 157 height 476
click at [242, 226] on textarea at bounding box center [254, 43] width 157 height 476
click at [245, 226] on textarea at bounding box center [254, 43] width 157 height 476
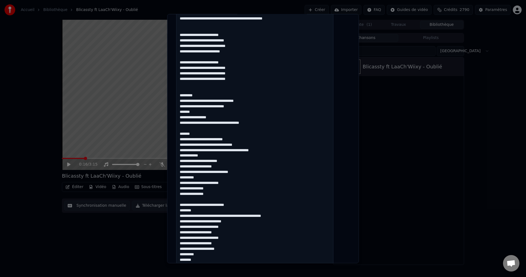
click at [243, 227] on textarea at bounding box center [254, 43] width 157 height 476
click at [244, 228] on textarea at bounding box center [254, 43] width 157 height 476
click at [242, 226] on textarea at bounding box center [254, 43] width 157 height 476
click at [201, 237] on textarea at bounding box center [254, 43] width 157 height 476
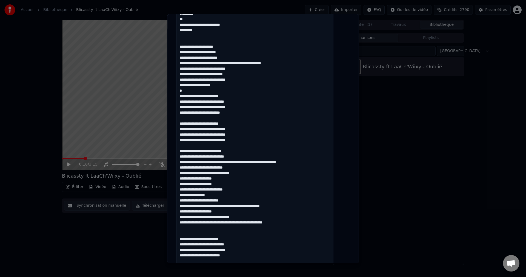
scroll to position [98, 0]
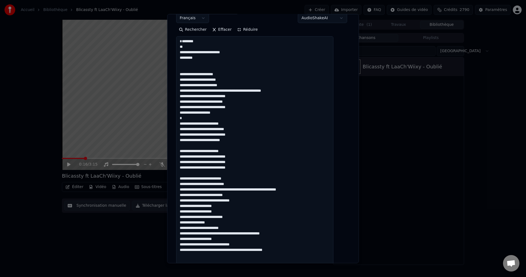
click at [282, 97] on textarea at bounding box center [254, 274] width 157 height 476
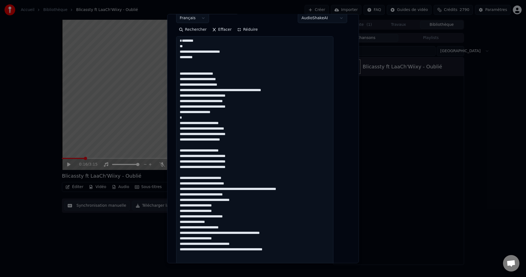
scroll to position [6, 0]
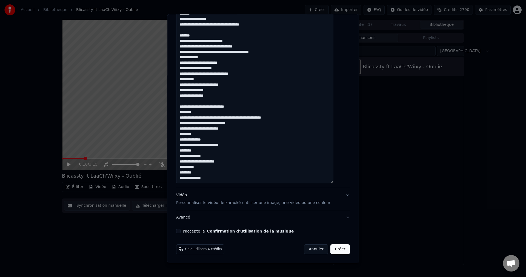
type textarea "**********"
click at [189, 195] on div "Vidéo Personnaliser le vidéo de karaoké : utiliser une image, une vidéo ou une …" at bounding box center [253, 198] width 154 height 13
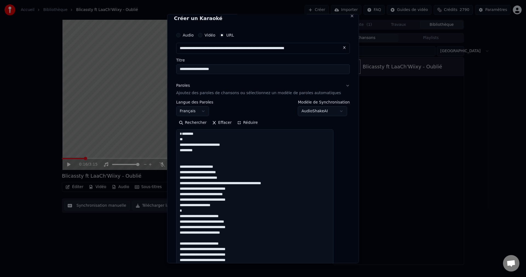
scroll to position [0, 0]
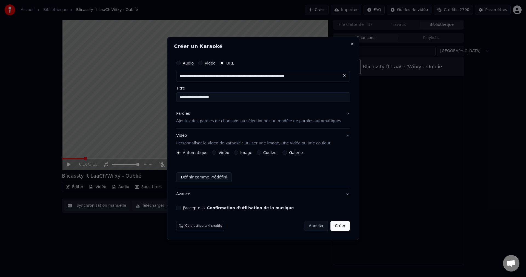
click at [244, 151] on div "Image" at bounding box center [243, 152] width 19 height 4
click at [238, 152] on button "Image" at bounding box center [236, 152] width 4 height 4
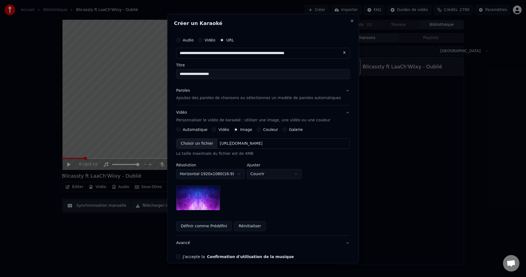
click at [194, 139] on div "Choisir un fichier" at bounding box center [197, 143] width 41 height 10
click at [186, 243] on button "Avancé" at bounding box center [263, 243] width 174 height 14
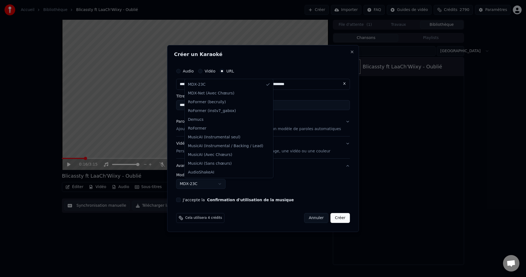
click at [204, 185] on body "**********" at bounding box center [263, 138] width 526 height 277
select select "**********"
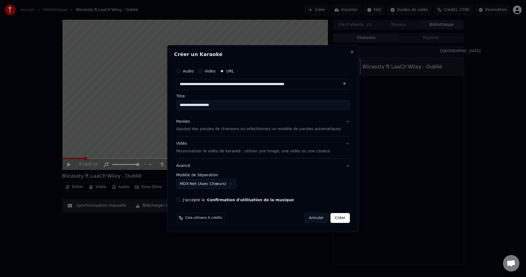
click at [181, 200] on button "J'accepte la Confirmation d'utilisation de la musique" at bounding box center [178, 199] width 4 height 4
click at [193, 107] on input "**********" at bounding box center [263, 105] width 174 height 10
click at [211, 106] on input "**********" at bounding box center [263, 105] width 174 height 10
type input "**********"
click at [339, 216] on button "Créer" at bounding box center [340, 218] width 19 height 10
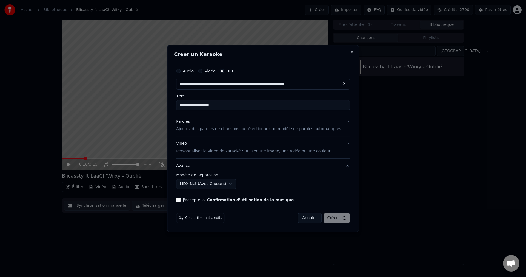
select select "******"
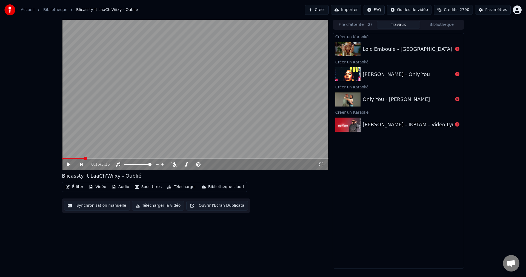
click at [329, 9] on button "Créer" at bounding box center [317, 10] width 24 height 10
click at [458, 49] on icon at bounding box center [457, 49] width 4 height 4
click at [418, 50] on div "Loic Emboule - [GEOGRAPHIC_DATA]" at bounding box center [408, 49] width 90 height 8
click at [404, 76] on div "[PERSON_NAME] - Only You" at bounding box center [396, 74] width 67 height 8
click at [399, 105] on div "Only You - [PERSON_NAME]" at bounding box center [398, 99] width 131 height 19
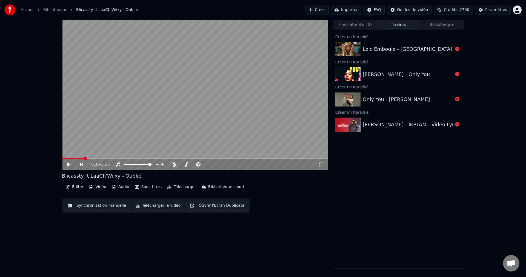
click at [403, 126] on div "[PERSON_NAME] - IKPTAM - Vidéo Lyrics" at bounding box center [412, 125] width 98 height 8
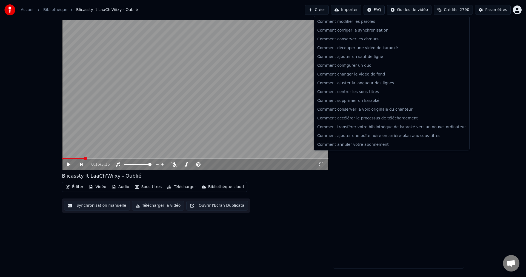
click at [386, 11] on html "Accueil Bibliothèque Blicassty ft LaaCh'Wiixy - Oublié Créer Importer FAQ Guide…" at bounding box center [263, 138] width 526 height 277
click at [490, 42] on html "Accueil Bibliothèque Blicassty ft LaaCh'Wiixy - Oublié Créer Importer FAQ Guide…" at bounding box center [263, 138] width 526 height 277
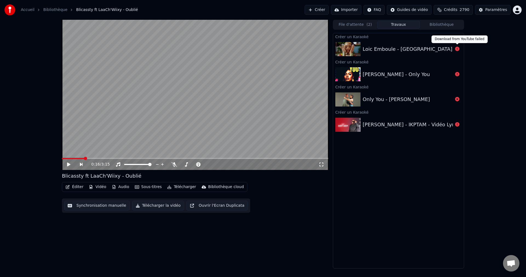
click at [453, 50] on div "Loic Emboule - [GEOGRAPHIC_DATA]" at bounding box center [408, 49] width 90 height 8
click at [455, 49] on icon at bounding box center [457, 49] width 4 height 4
click at [457, 51] on icon at bounding box center [457, 49] width 4 height 4
click at [379, 48] on div "Loic Emboule - [GEOGRAPHIC_DATA]" at bounding box center [408, 49] width 90 height 8
click at [411, 49] on div "Loic Emboule - [GEOGRAPHIC_DATA]" at bounding box center [408, 49] width 90 height 8
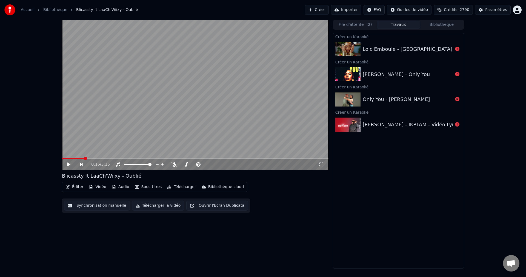
click at [463, 10] on button "Crédits 2790" at bounding box center [453, 10] width 39 height 10
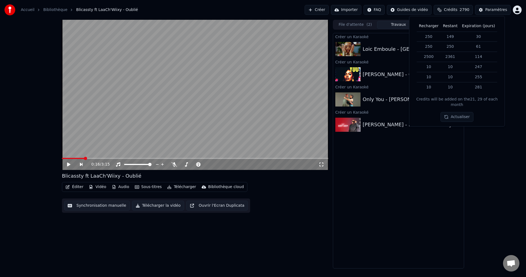
click at [353, 157] on div "Créer un Karaoké Loic Emboule - [PERSON_NAME] un Karaoké Loic Emboule - Only Yo…" at bounding box center [398, 150] width 131 height 235
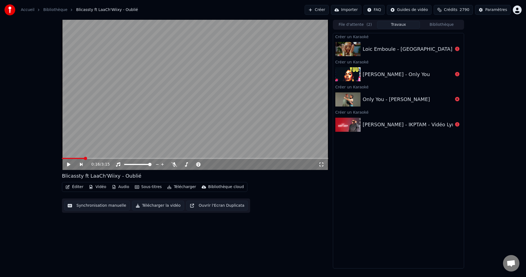
click at [329, 11] on button "Créer" at bounding box center [317, 10] width 24 height 10
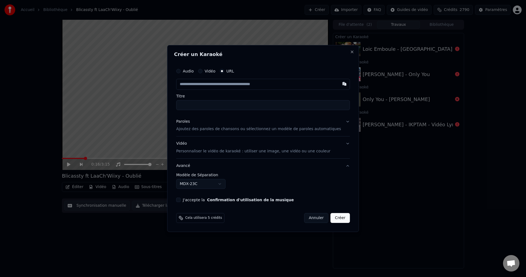
click at [203, 89] on input "text" at bounding box center [263, 84] width 174 height 11
type input "**********"
drag, startPoint x: 191, startPoint y: 123, endPoint x: 254, endPoint y: 175, distance: 81.6
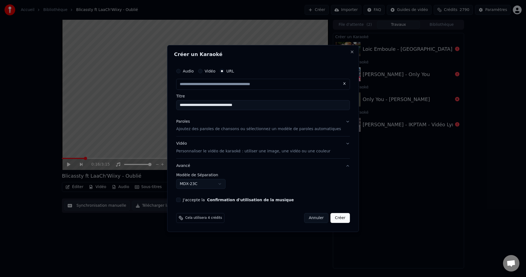
click at [190, 123] on div "Paroles" at bounding box center [183, 121] width 14 height 5
type input "**********"
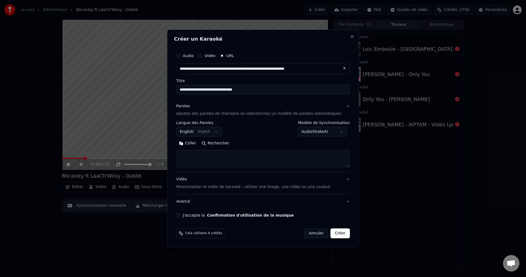
click at [189, 107] on div "Paroles" at bounding box center [183, 105] width 14 height 5
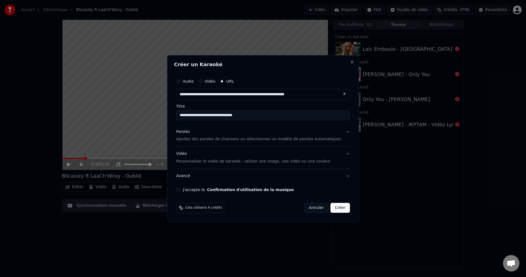
click at [190, 134] on div "Paroles Ajoutez des paroles de chansons ou sélectionnez un modèle de paroles au…" at bounding box center [258, 135] width 165 height 13
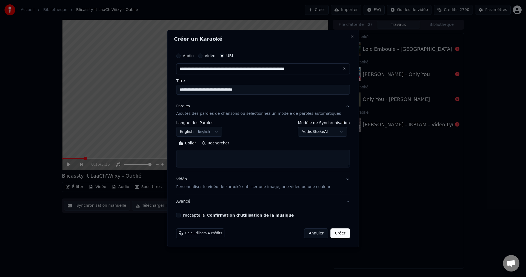
click at [202, 132] on body "**********" at bounding box center [263, 138] width 526 height 277
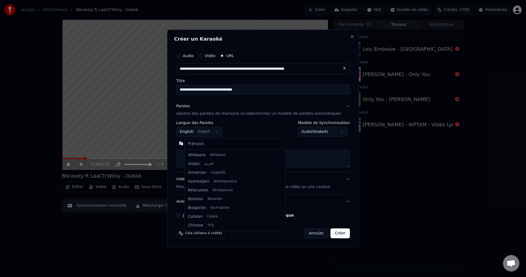
scroll to position [44, 0]
select select "**"
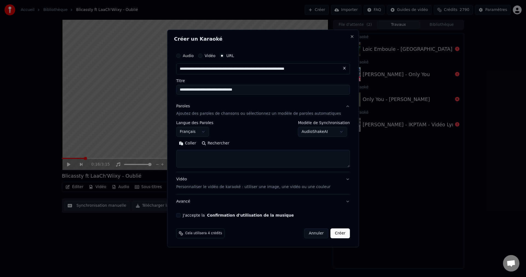
drag, startPoint x: 200, startPoint y: 154, endPoint x: 199, endPoint y: 157, distance: 4.0
click at [200, 154] on textarea at bounding box center [263, 159] width 174 height 18
paste textarea "**********"
click at [249, 144] on button "Développer" at bounding box center [252, 143] width 34 height 9
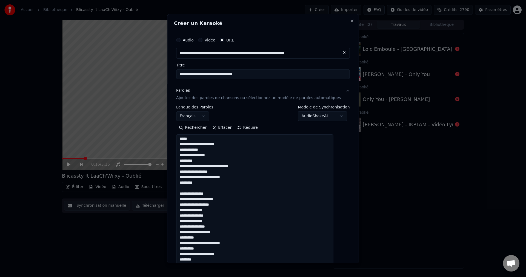
scroll to position [0, 0]
drag, startPoint x: 208, startPoint y: 183, endPoint x: 185, endPoint y: 183, distance: 22.2
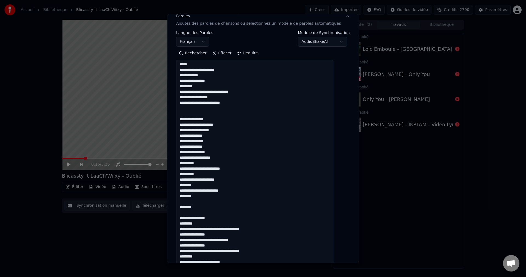
scroll to position [82, 0]
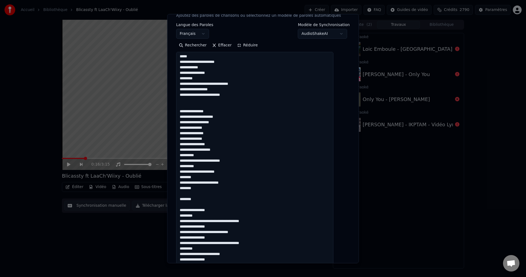
drag, startPoint x: 205, startPoint y: 200, endPoint x: 183, endPoint y: 199, distance: 21.9
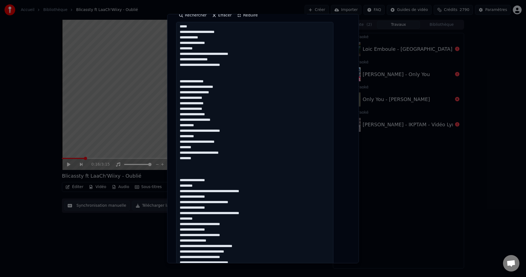
scroll to position [137, 0]
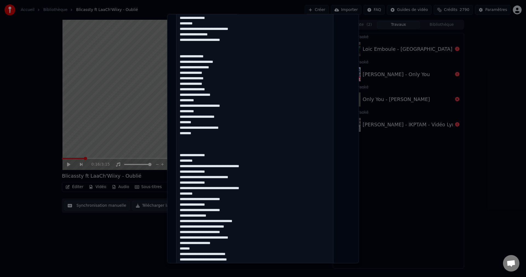
drag, startPoint x: 219, startPoint y: 203, endPoint x: 186, endPoint y: 206, distance: 33.3
click at [186, 206] on textarea at bounding box center [254, 278] width 157 height 563
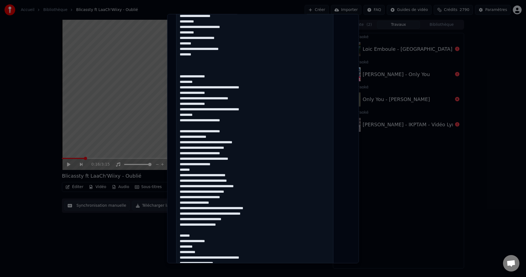
scroll to position [219, 0]
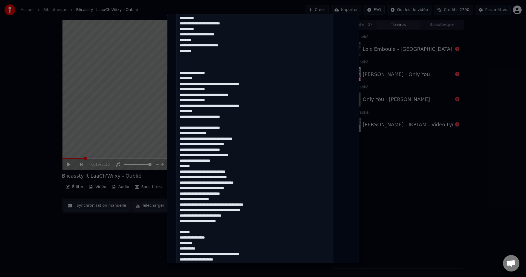
drag, startPoint x: 198, startPoint y: 166, endPoint x: 185, endPoint y: 165, distance: 12.3
click at [185, 165] on textarea at bounding box center [254, 196] width 157 height 563
click at [199, 166] on textarea at bounding box center [254, 196] width 157 height 563
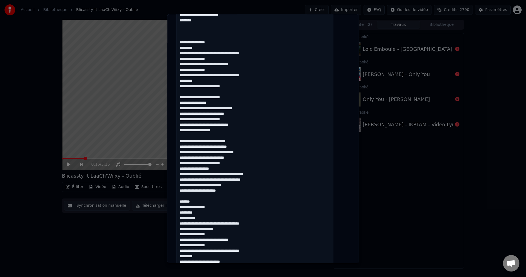
scroll to position [274, 0]
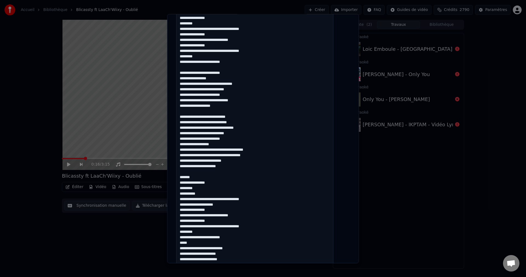
drag, startPoint x: 200, startPoint y: 176, endPoint x: 182, endPoint y: 176, distance: 18.6
click at [182, 176] on div "**********" at bounding box center [263, 116] width 178 height 717
drag, startPoint x: 201, startPoint y: 242, endPoint x: 184, endPoint y: 242, distance: 17.0
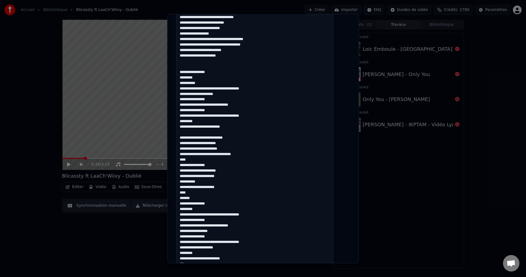
scroll to position [411, 0]
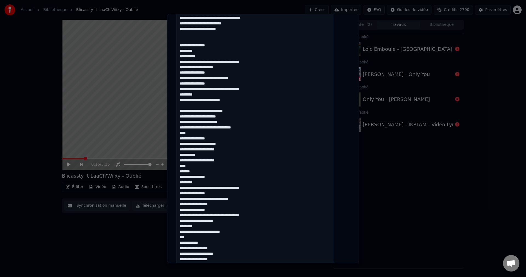
drag, startPoint x: 198, startPoint y: 172, endPoint x: 179, endPoint y: 174, distance: 19.0
click at [179, 174] on div "**********" at bounding box center [263, 138] width 192 height 249
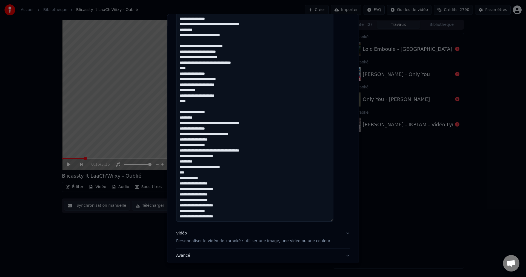
scroll to position [466, 0]
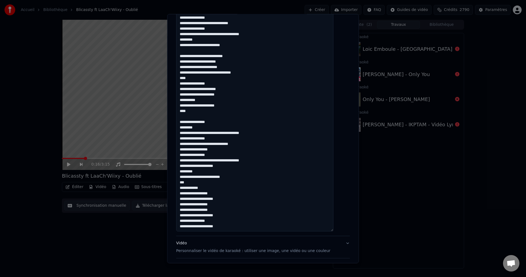
drag, startPoint x: 195, startPoint y: 183, endPoint x: 183, endPoint y: 183, distance: 12.1
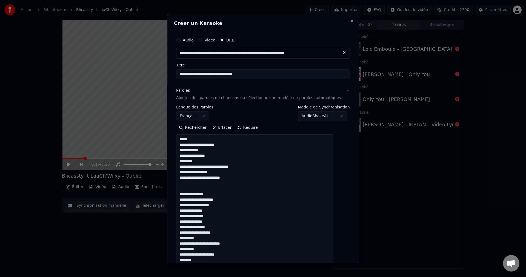
scroll to position [1, 0]
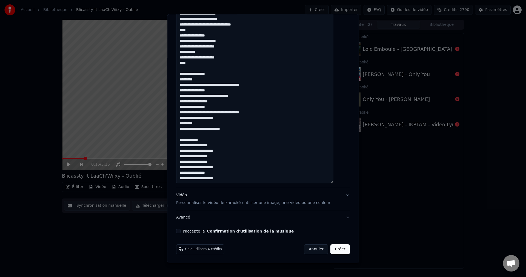
type textarea "**********"
click at [191, 196] on div "Vidéo Personnaliser le vidéo de karaoké : utiliser une image, une vidéo ou une …" at bounding box center [253, 198] width 154 height 13
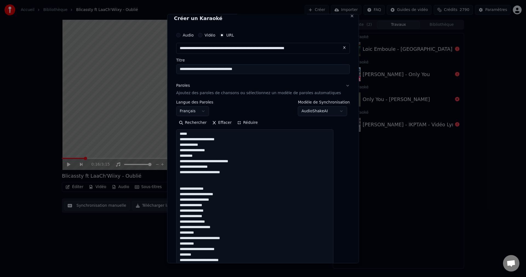
scroll to position [0, 0]
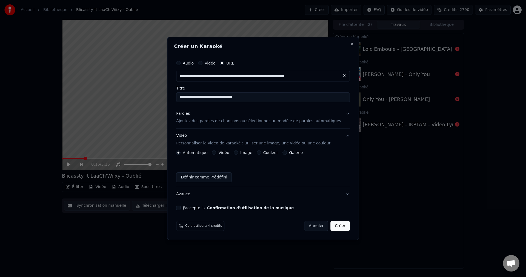
click at [238, 151] on button "Image" at bounding box center [236, 152] width 4 height 4
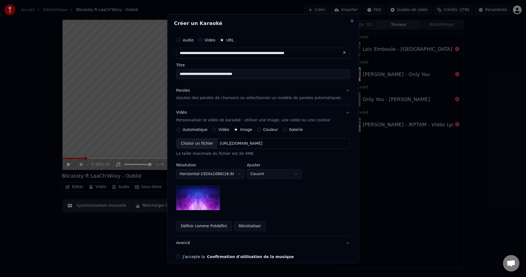
click at [217, 142] on div "Choisir un fichier" at bounding box center [197, 143] width 41 height 10
click at [201, 145] on div "Choisir un fichier" at bounding box center [197, 143] width 41 height 10
click at [282, 175] on body "**********" at bounding box center [263, 138] width 526 height 277
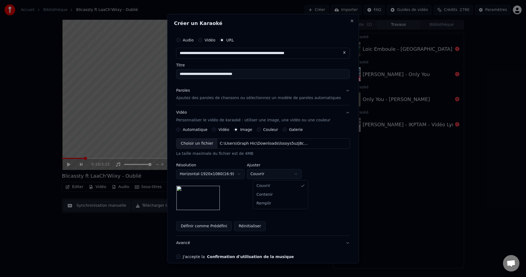
select select "****"
click at [193, 242] on button "Avancé" at bounding box center [263, 243] width 174 height 14
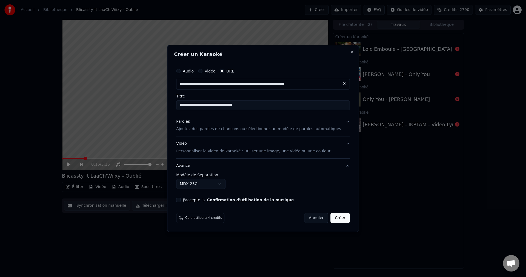
click at [181, 199] on button "J'accepte la Confirmation d'utilisation de la musique" at bounding box center [178, 199] width 4 height 4
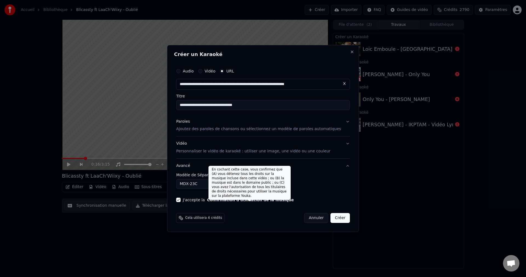
click at [208, 188] on body "**********" at bounding box center [263, 138] width 526 height 277
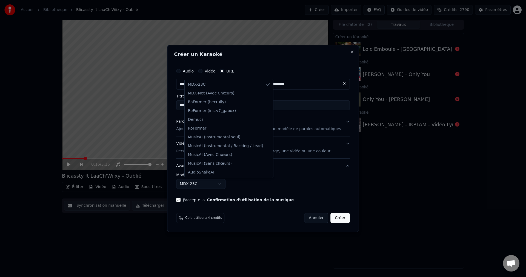
drag, startPoint x: 221, startPoint y: 92, endPoint x: 230, endPoint y: 120, distance: 29.6
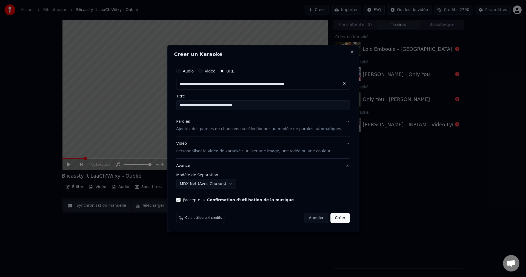
click at [335, 218] on button "Créer" at bounding box center [340, 218] width 19 height 10
select select "******"
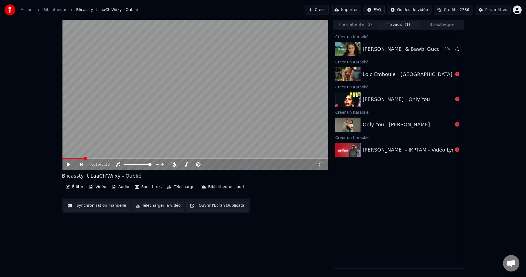
click at [410, 74] on div "Loic Emboule - [GEOGRAPHIC_DATA]" at bounding box center [408, 74] width 90 height 8
click at [458, 50] on icon at bounding box center [457, 49] width 4 height 4
